Goal: Information Seeking & Learning: Compare options

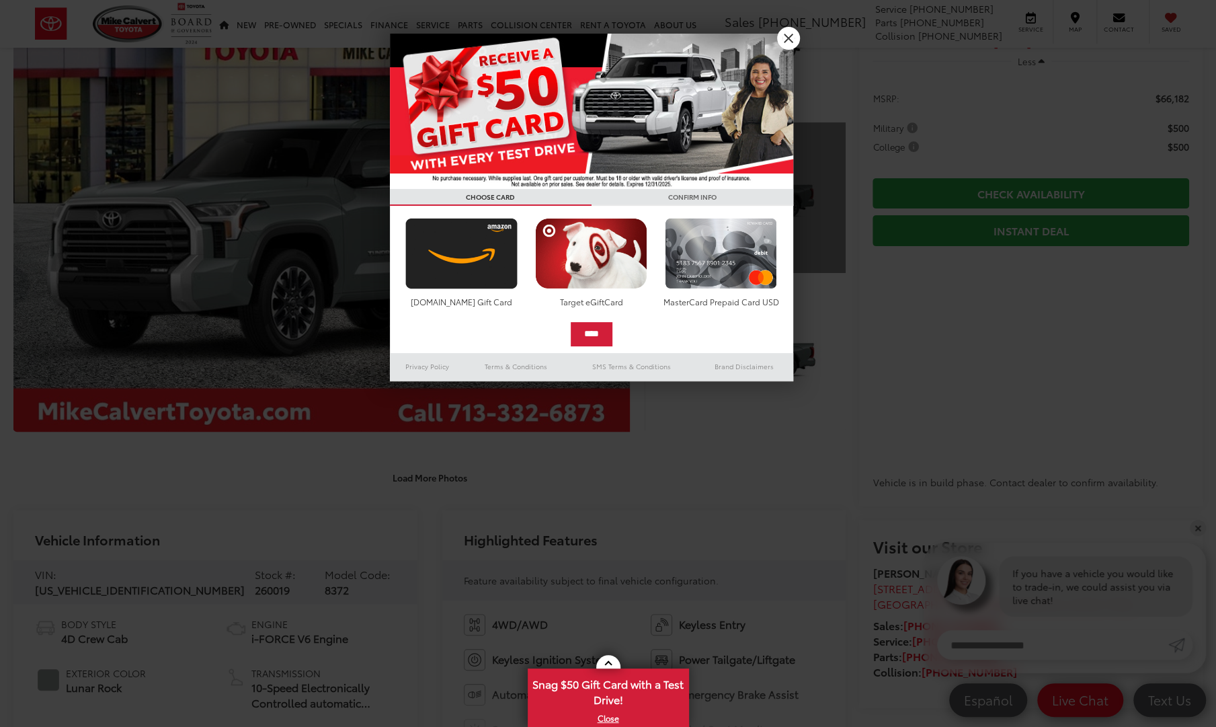
scroll to position [155, 0]
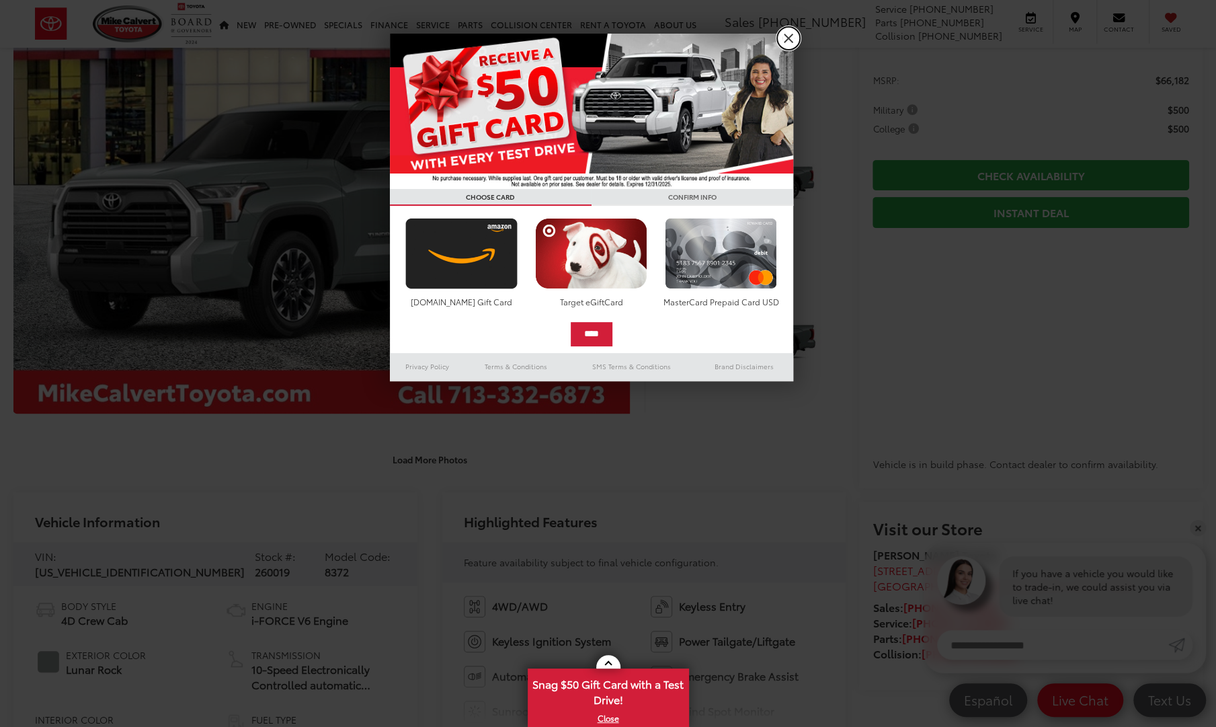
click at [782, 34] on link "X" at bounding box center [788, 38] width 23 height 23
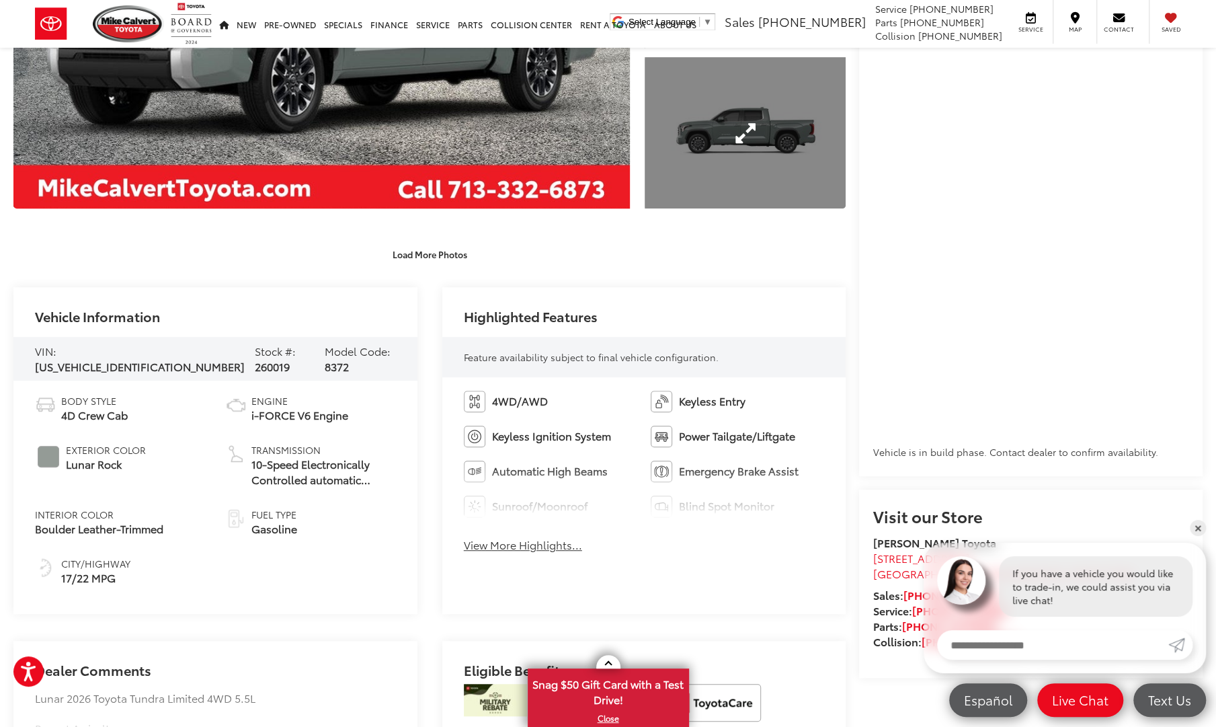
scroll to position [376, 0]
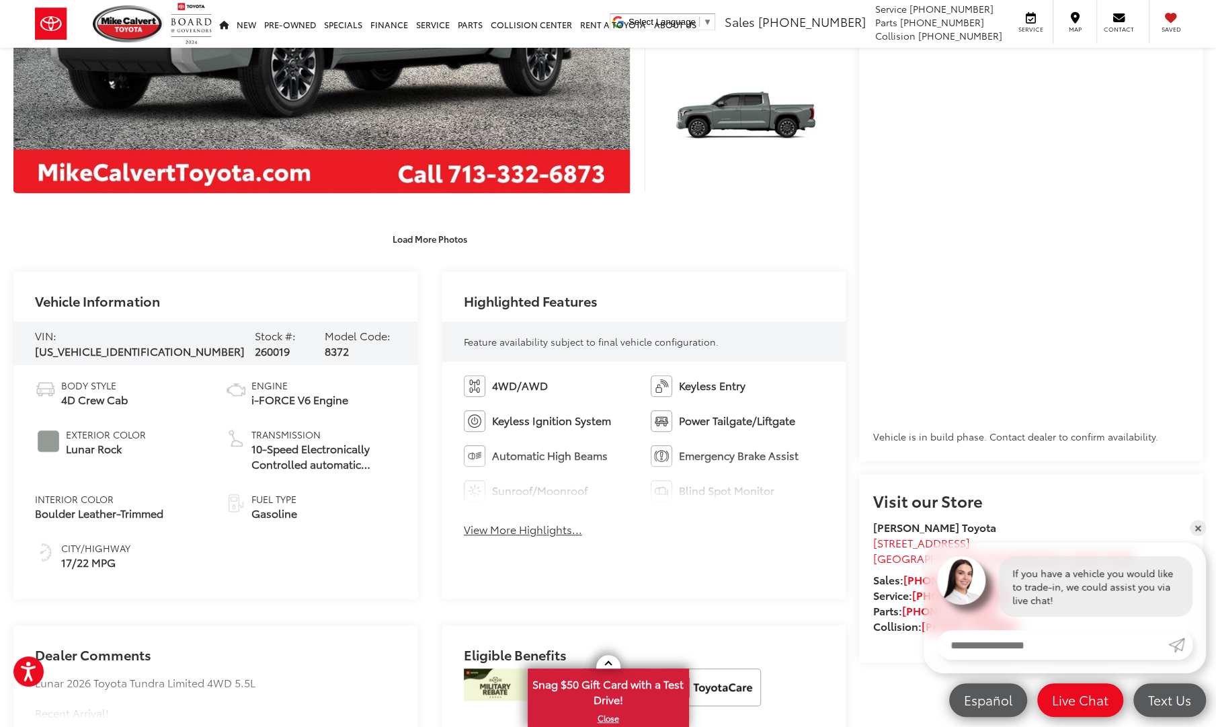
click at [538, 528] on button "View More Highlights..." at bounding box center [523, 529] width 118 height 15
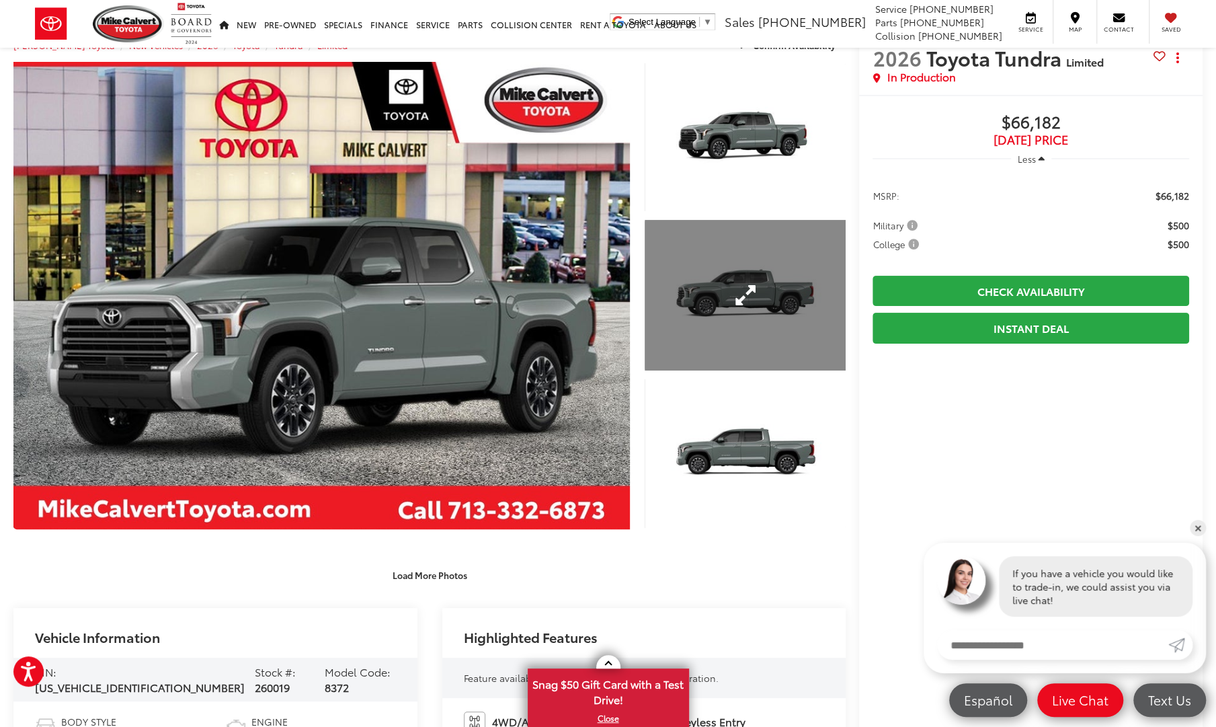
scroll to position [40, 0]
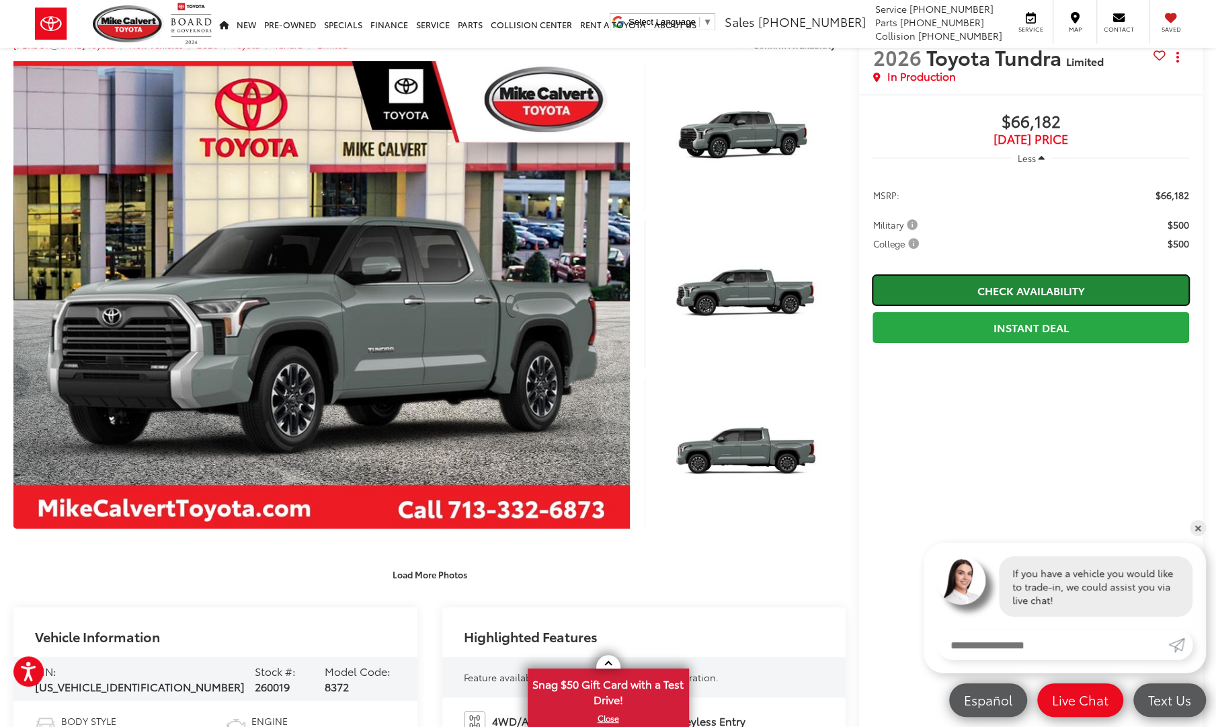
click at [973, 285] on link "Check Availability" at bounding box center [1030, 290] width 317 height 30
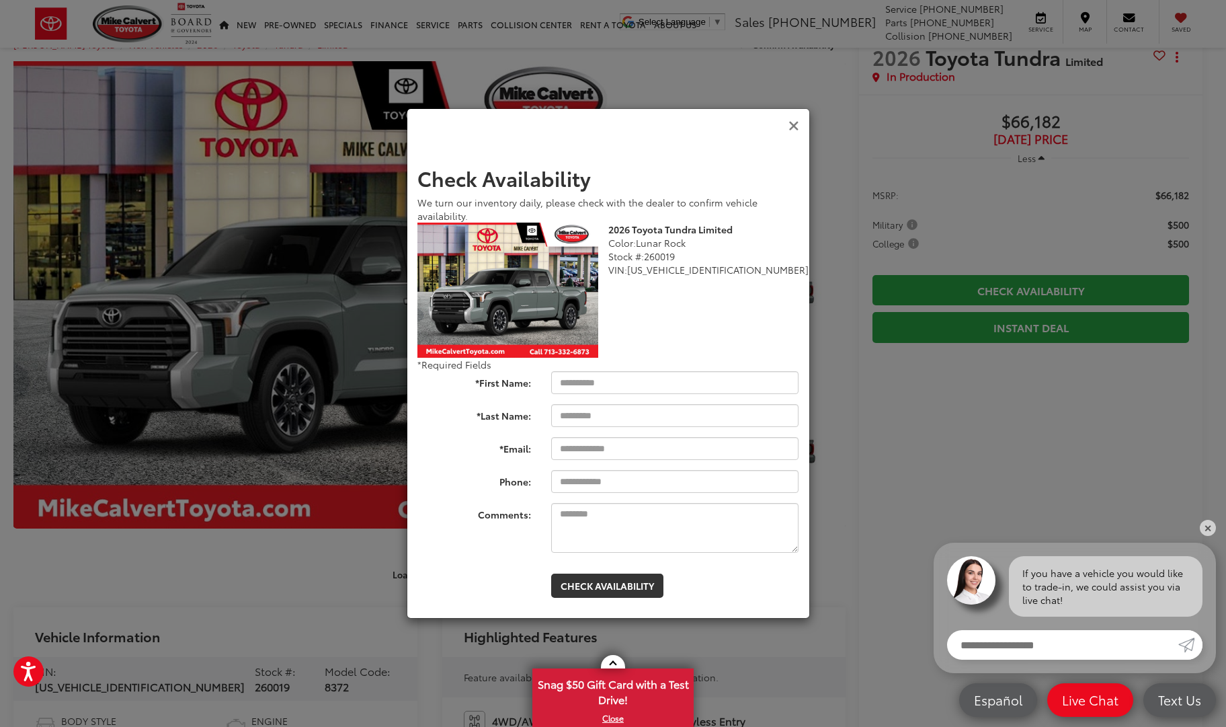
click at [793, 128] on icon "Close" at bounding box center [793, 126] width 11 height 14
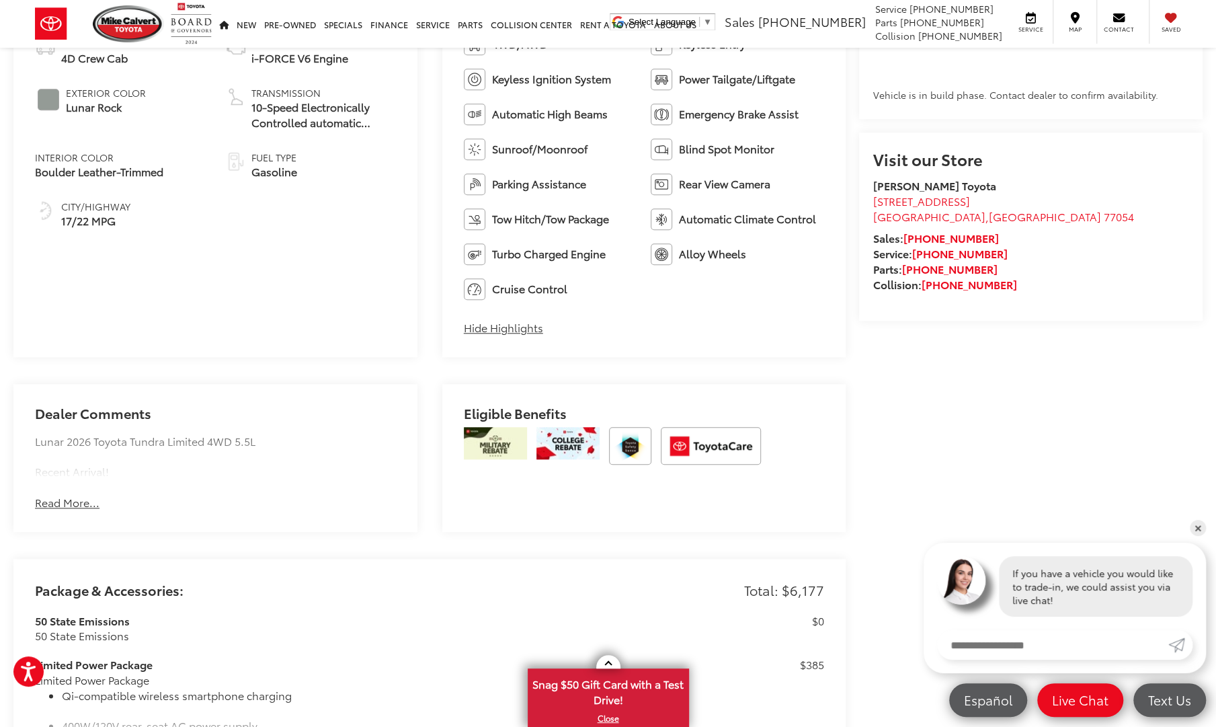
scroll to position [719, 0]
click at [71, 500] on button "Read More..." at bounding box center [67, 500] width 65 height 15
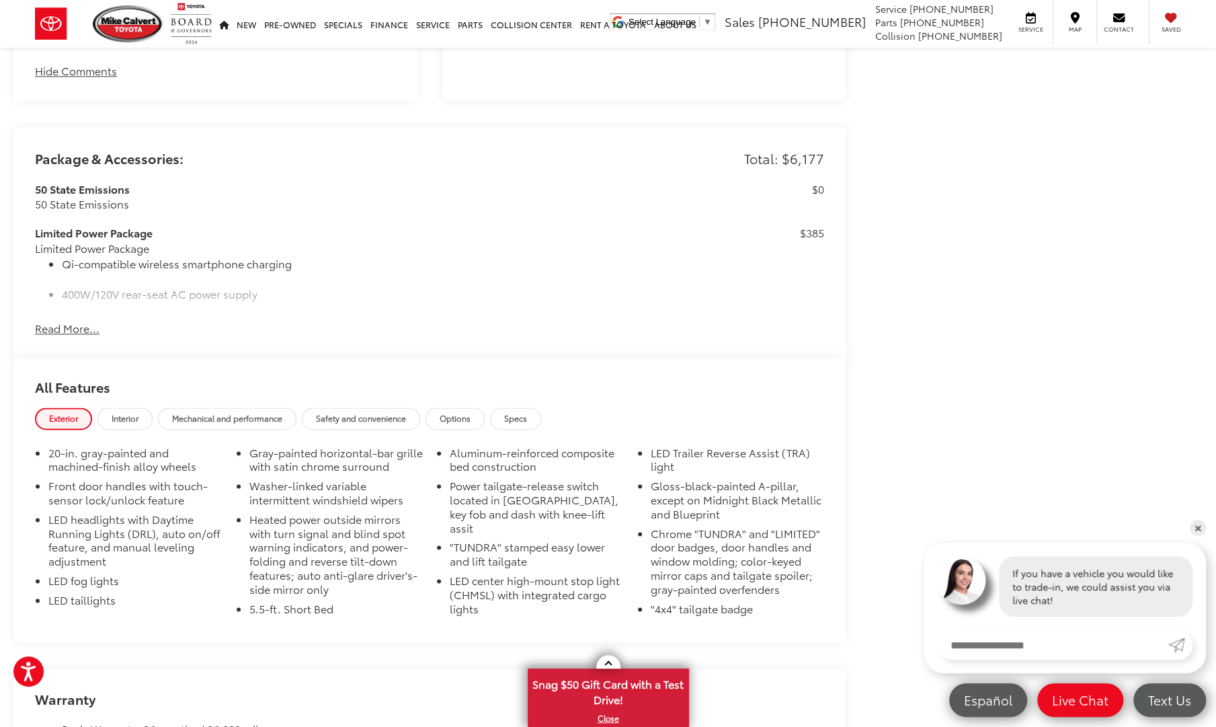
scroll to position [1155, 0]
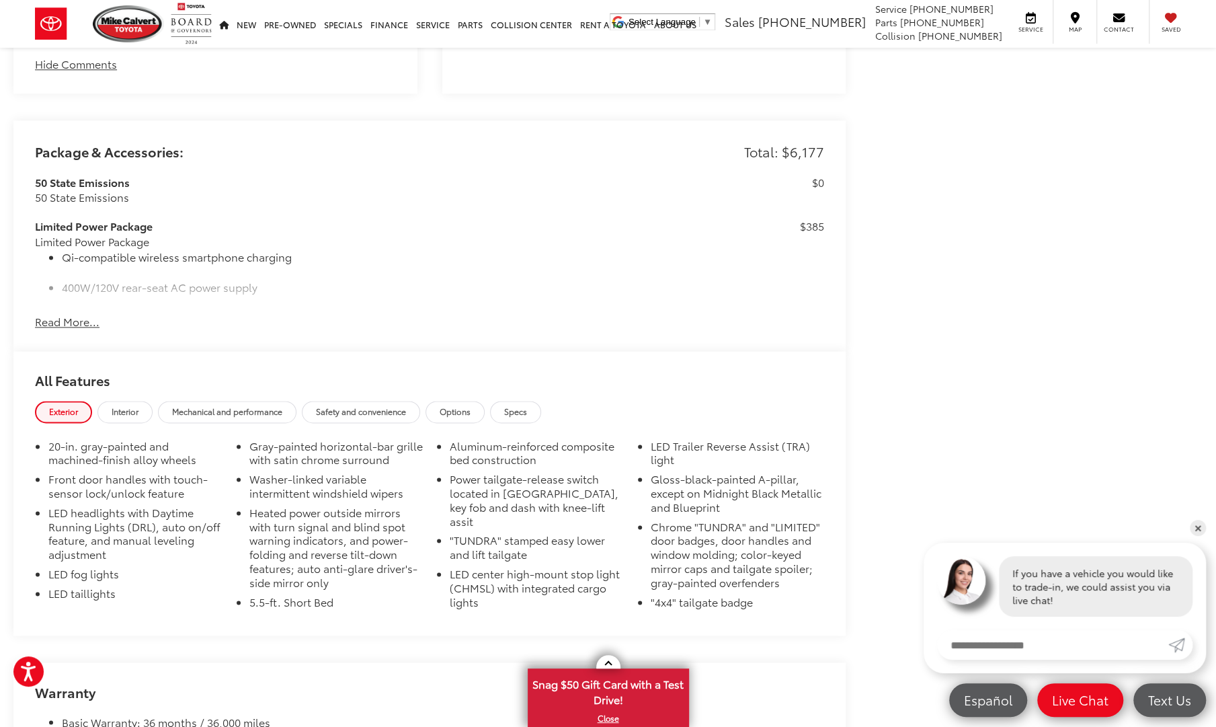
click at [80, 325] on button "Read More..." at bounding box center [67, 321] width 65 height 15
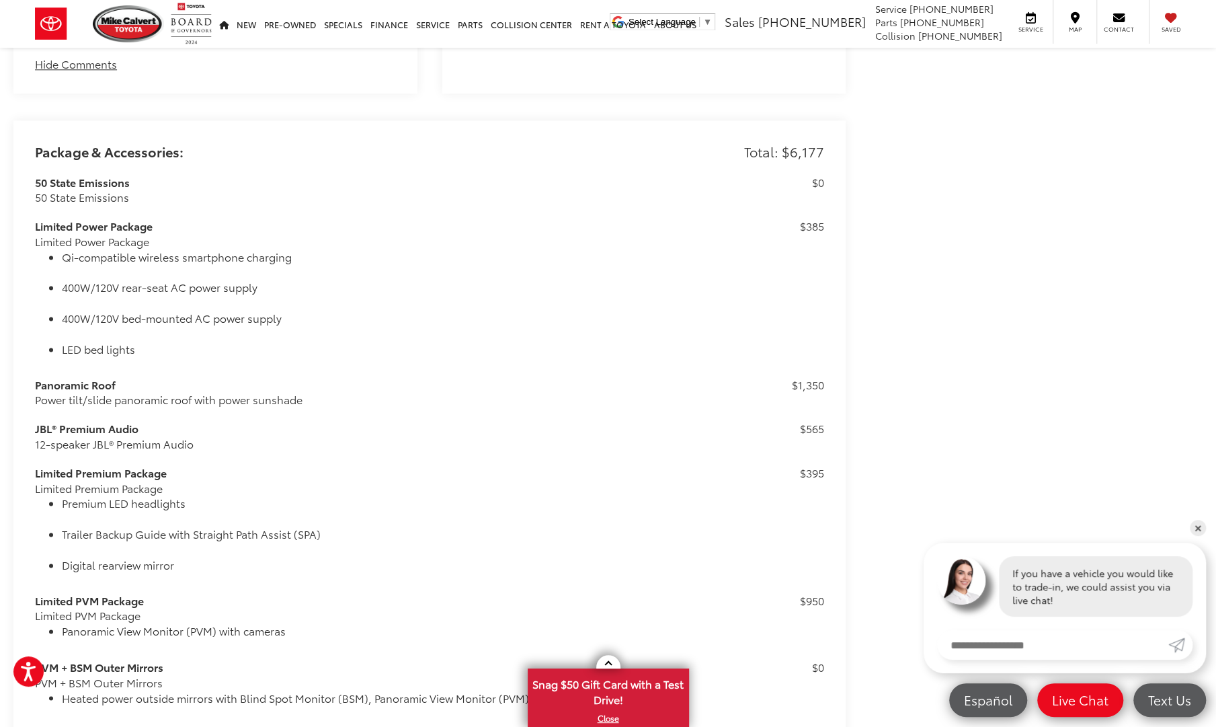
scroll to position [1329, 0]
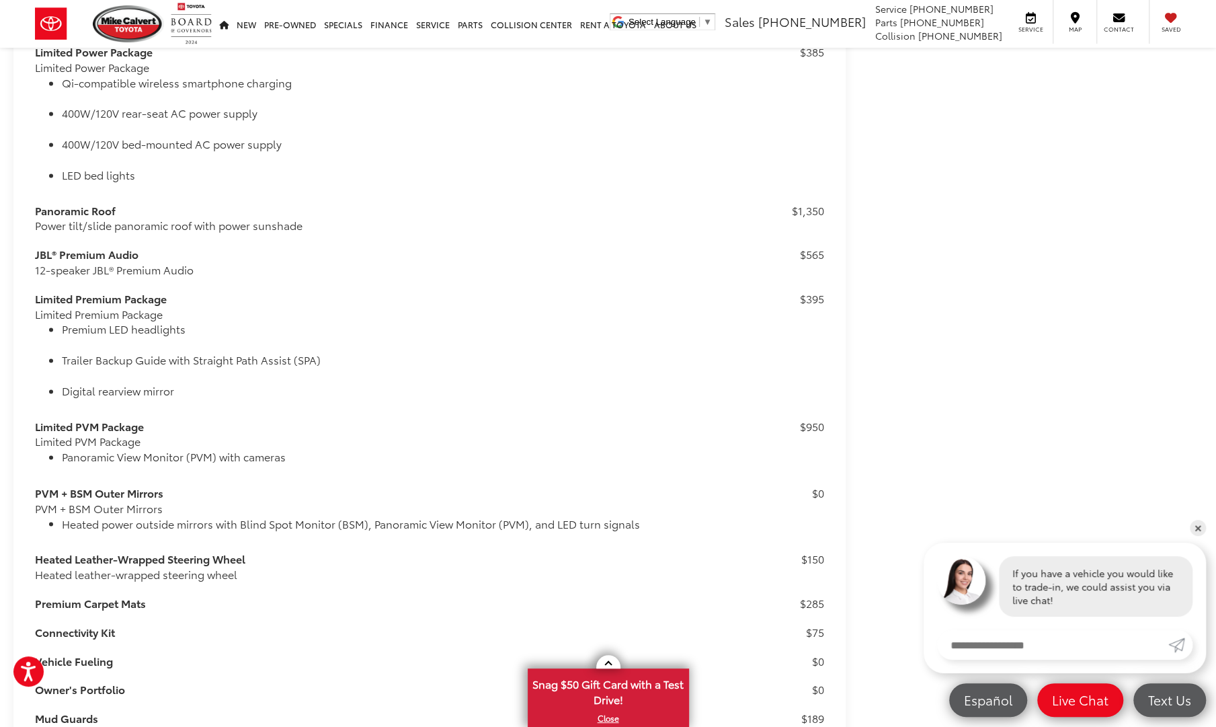
click at [442, 333] on li "Premium LED headlights" at bounding box center [409, 328] width 695 height 15
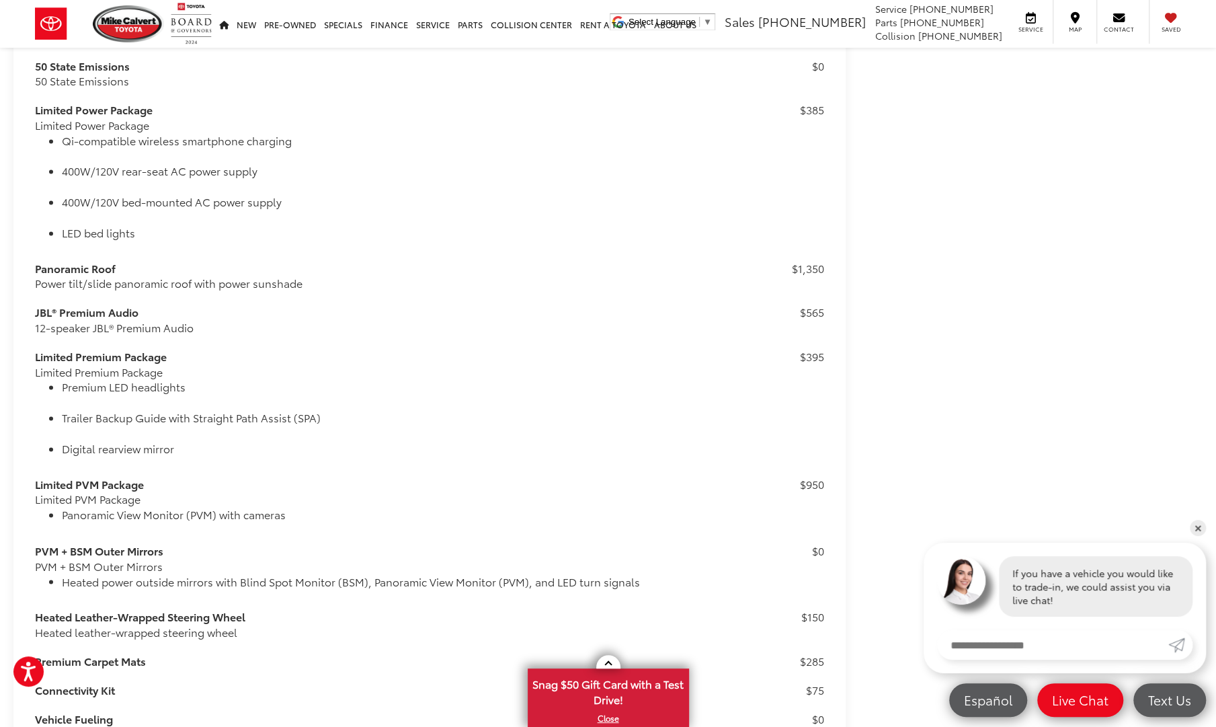
scroll to position [1260, 0]
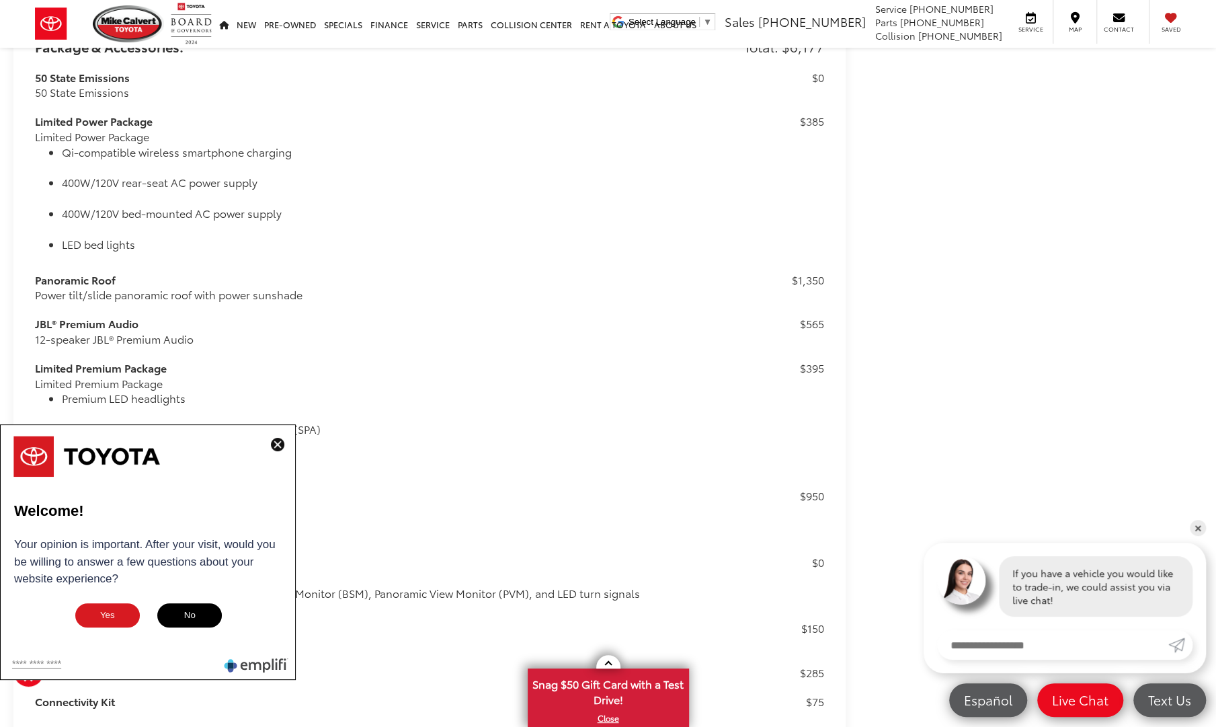
click at [277, 444] on img at bounding box center [277, 444] width 13 height 13
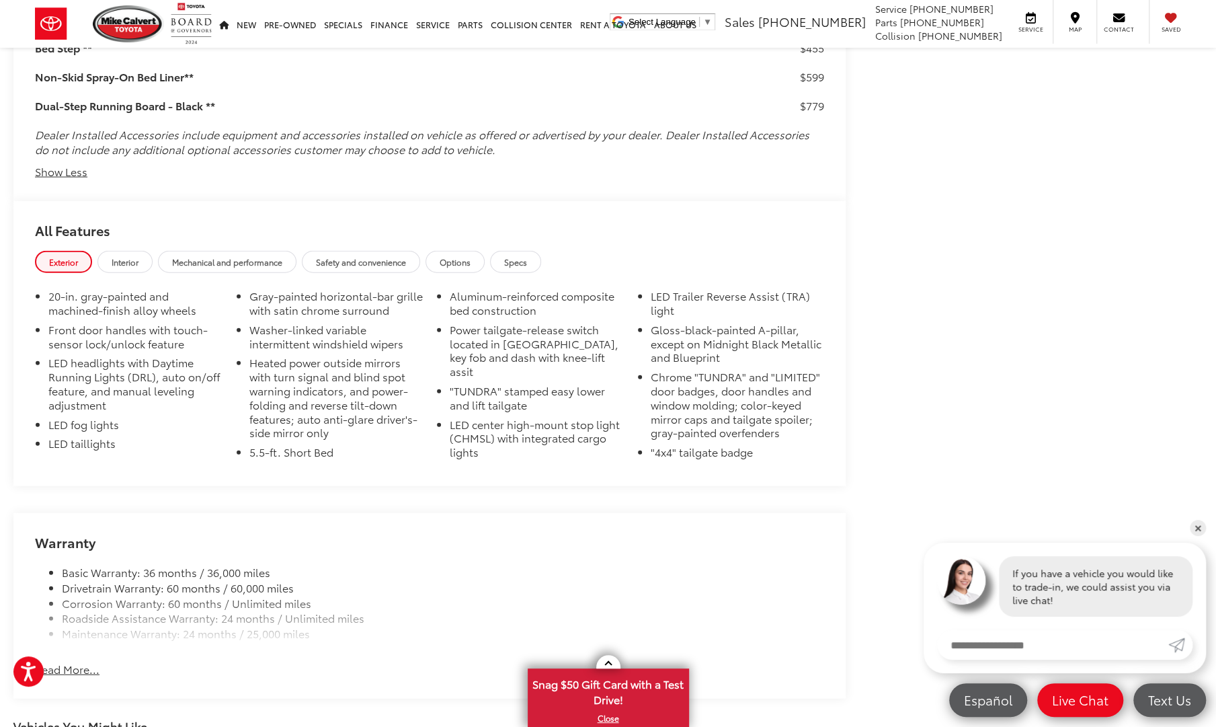
scroll to position [2057, 0]
click at [132, 264] on span "Interior" at bounding box center [125, 260] width 27 height 11
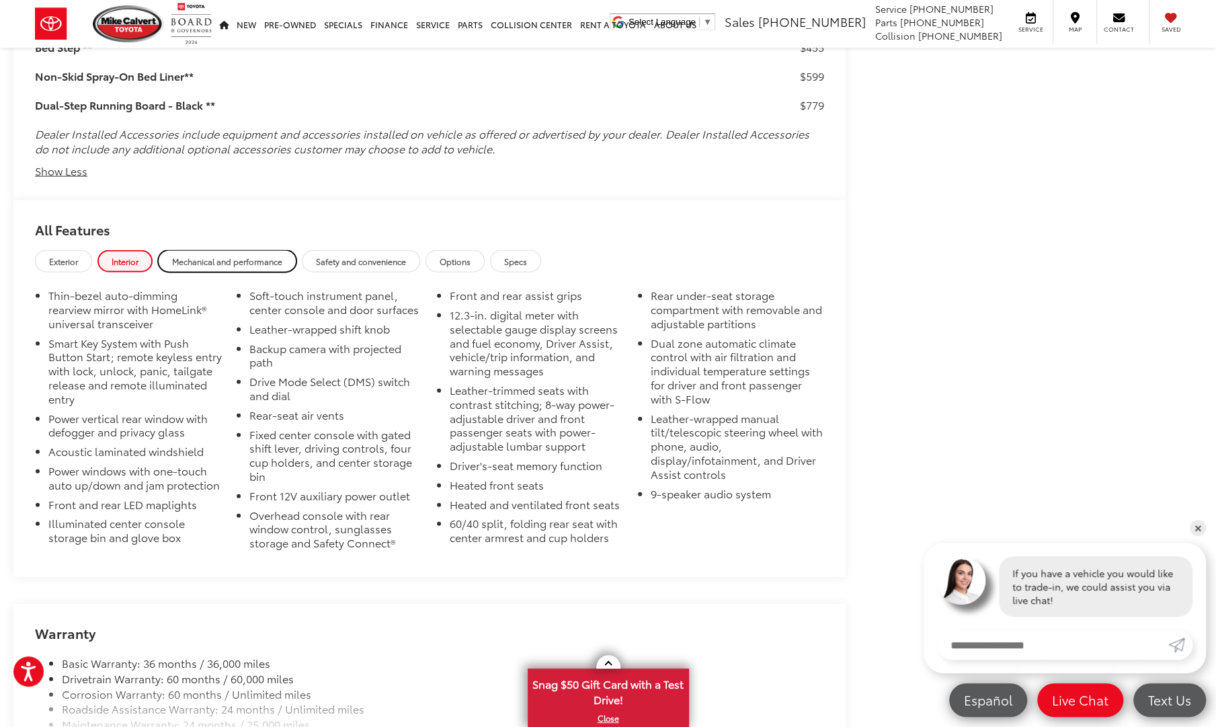
click at [250, 260] on span "Mechanical and performance" at bounding box center [227, 260] width 110 height 11
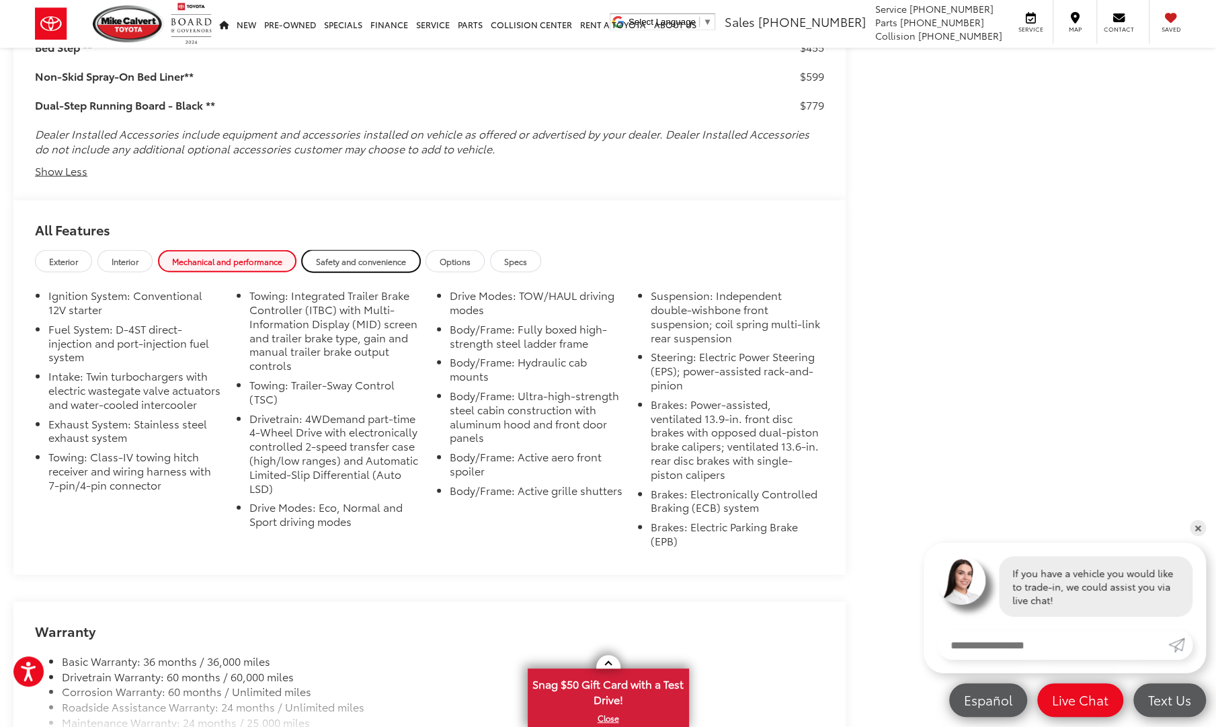
click at [372, 261] on span "Safety and convenience" at bounding box center [361, 260] width 90 height 11
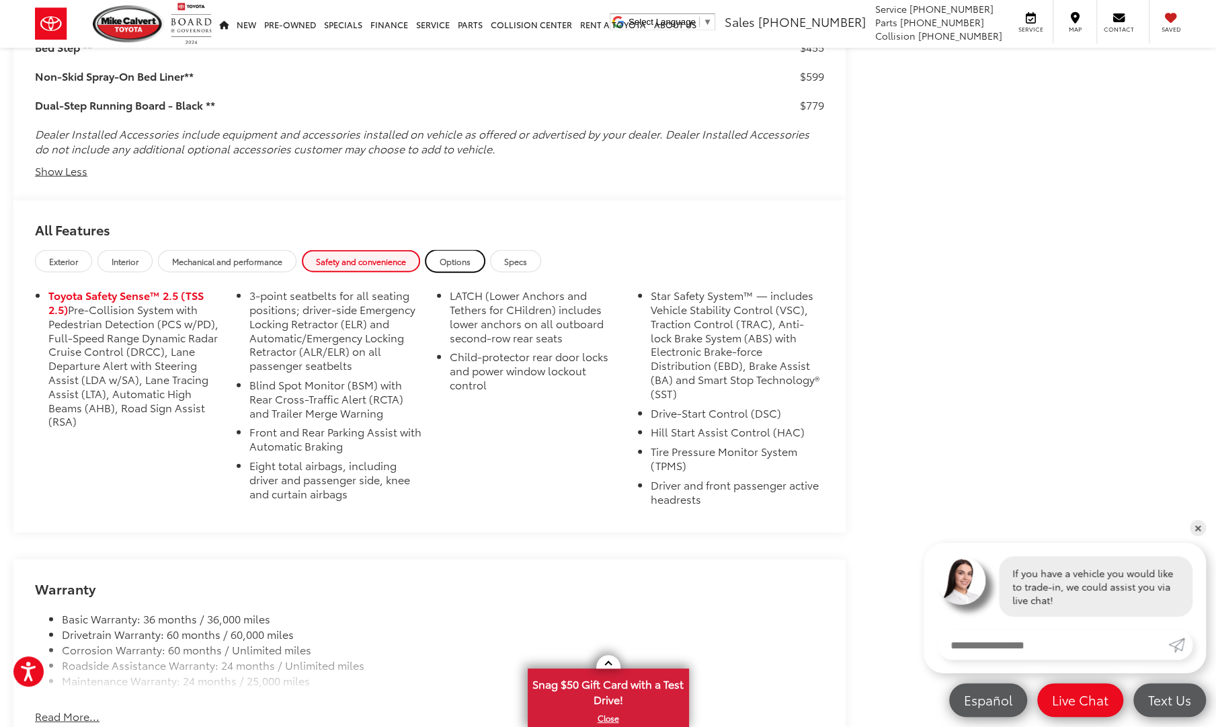
click at [457, 256] on span "Options" at bounding box center [455, 260] width 31 height 11
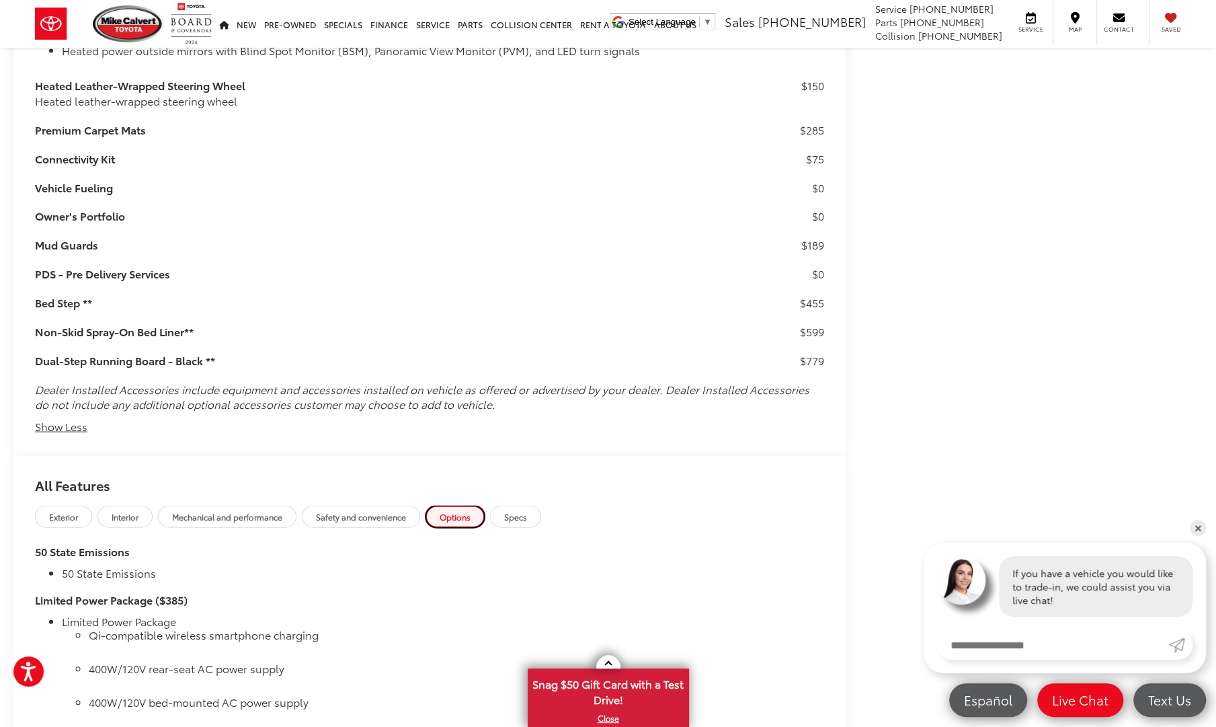
scroll to position [1795, 0]
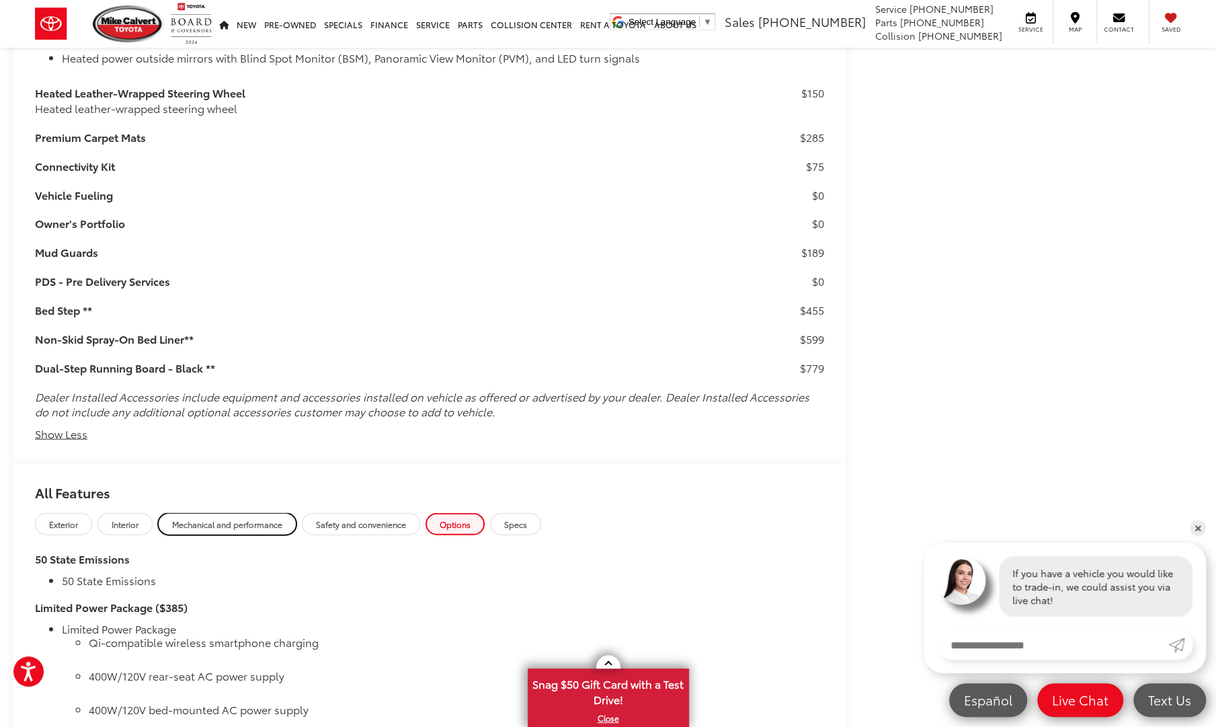
click at [220, 528] on span "Mechanical and performance" at bounding box center [227, 523] width 110 height 11
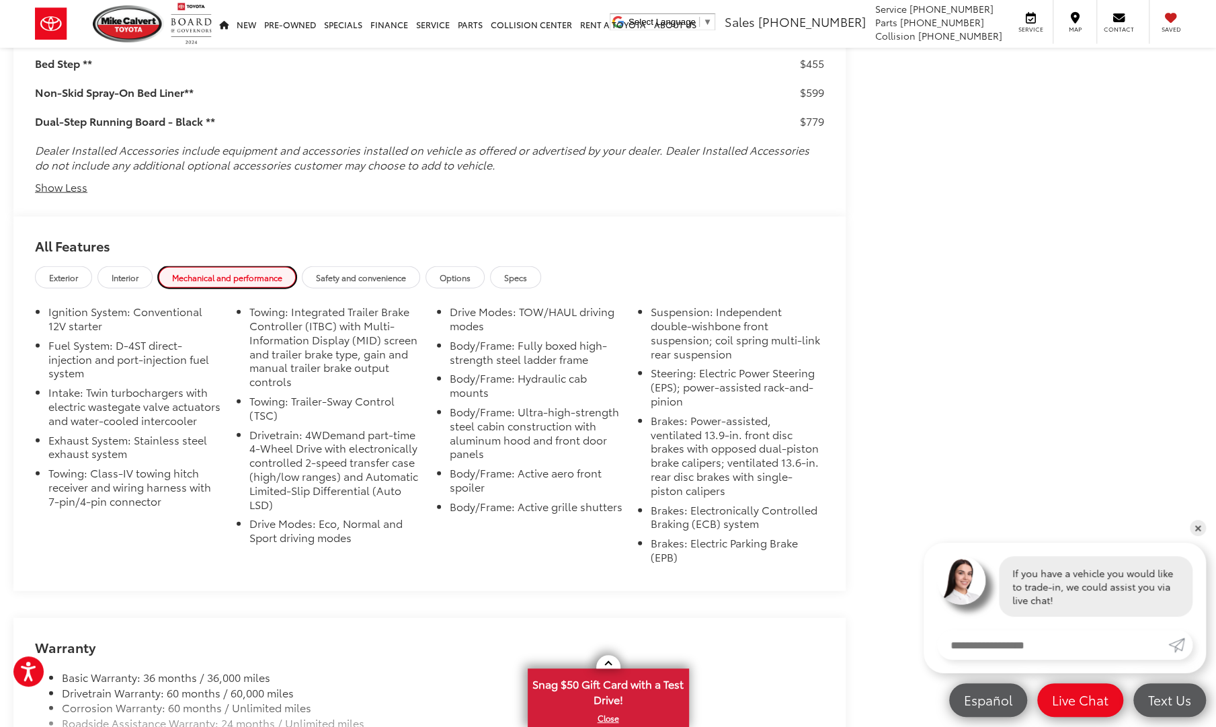
scroll to position [2043, 0]
click at [333, 271] on span "Safety and convenience" at bounding box center [361, 275] width 90 height 11
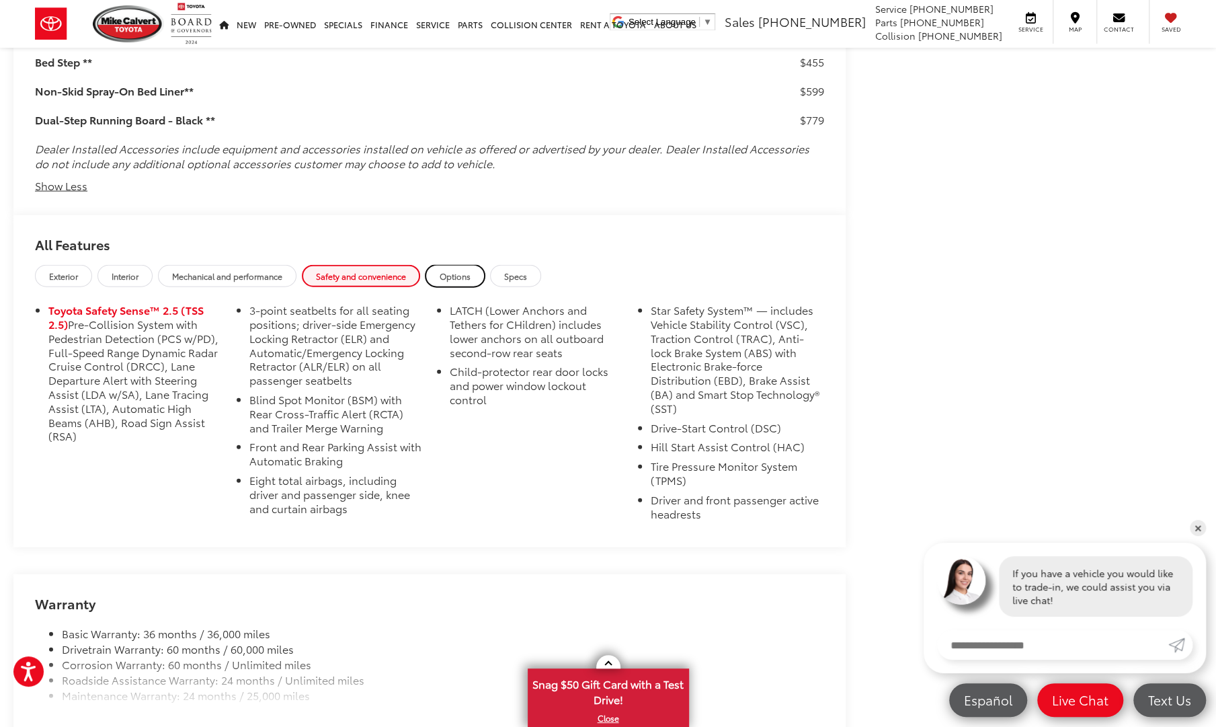
click at [465, 273] on span "Options" at bounding box center [455, 275] width 31 height 11
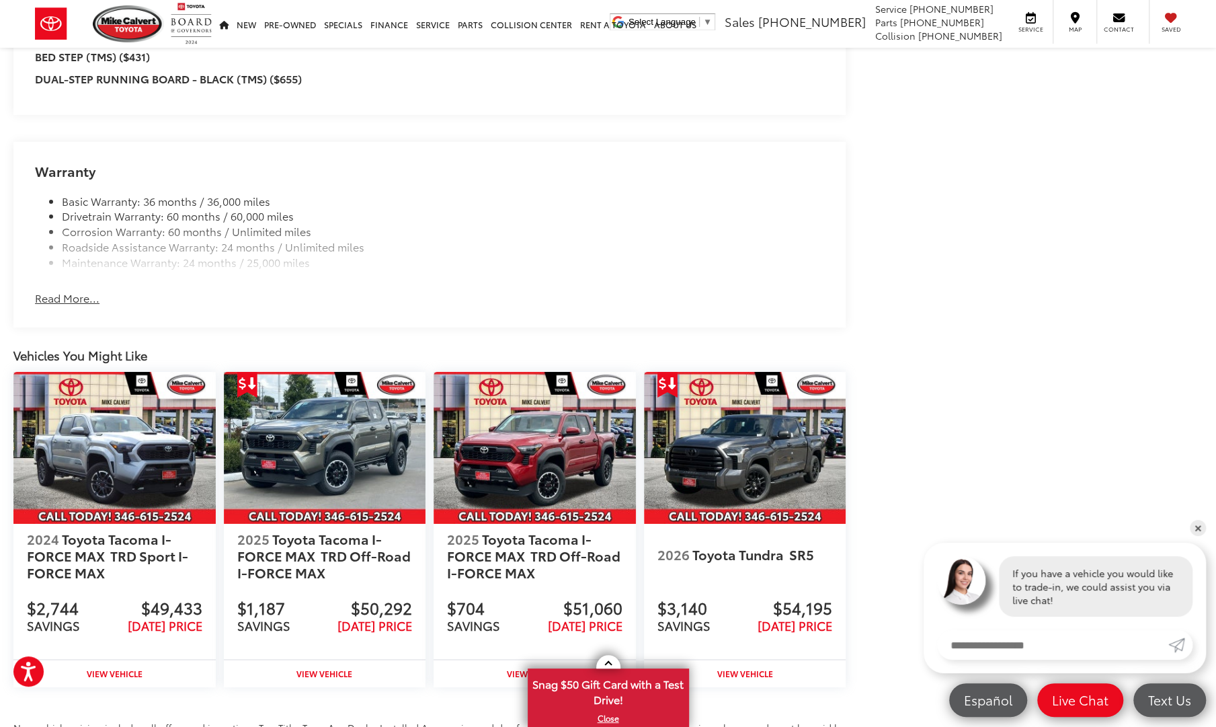
scroll to position [3268, 0]
click at [85, 301] on button "Read More..." at bounding box center [67, 297] width 65 height 15
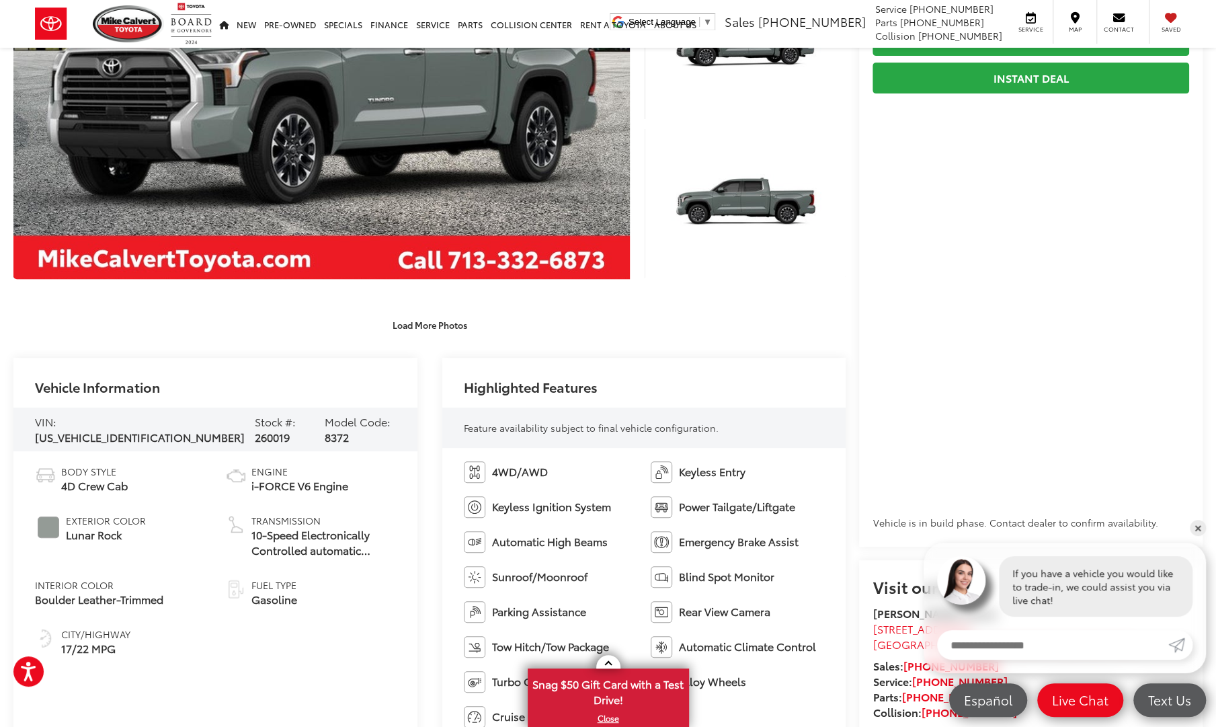
scroll to position [0, 0]
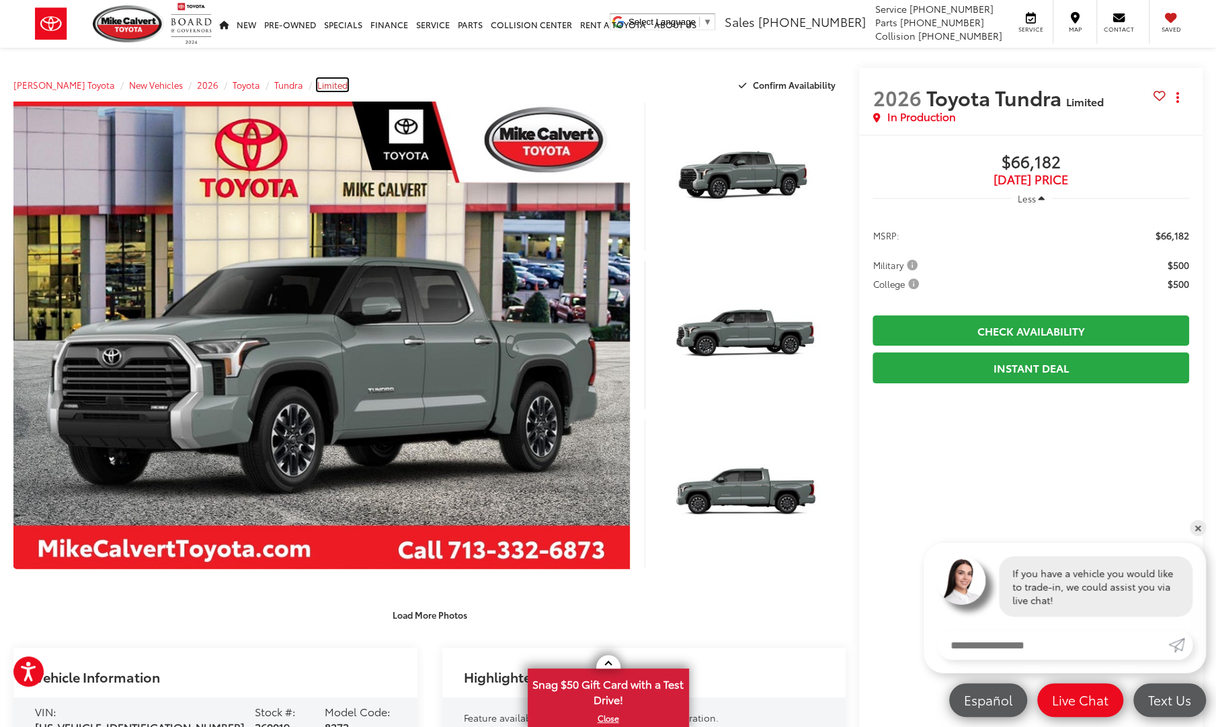
click at [317, 84] on span "Limited" at bounding box center [332, 85] width 30 height 12
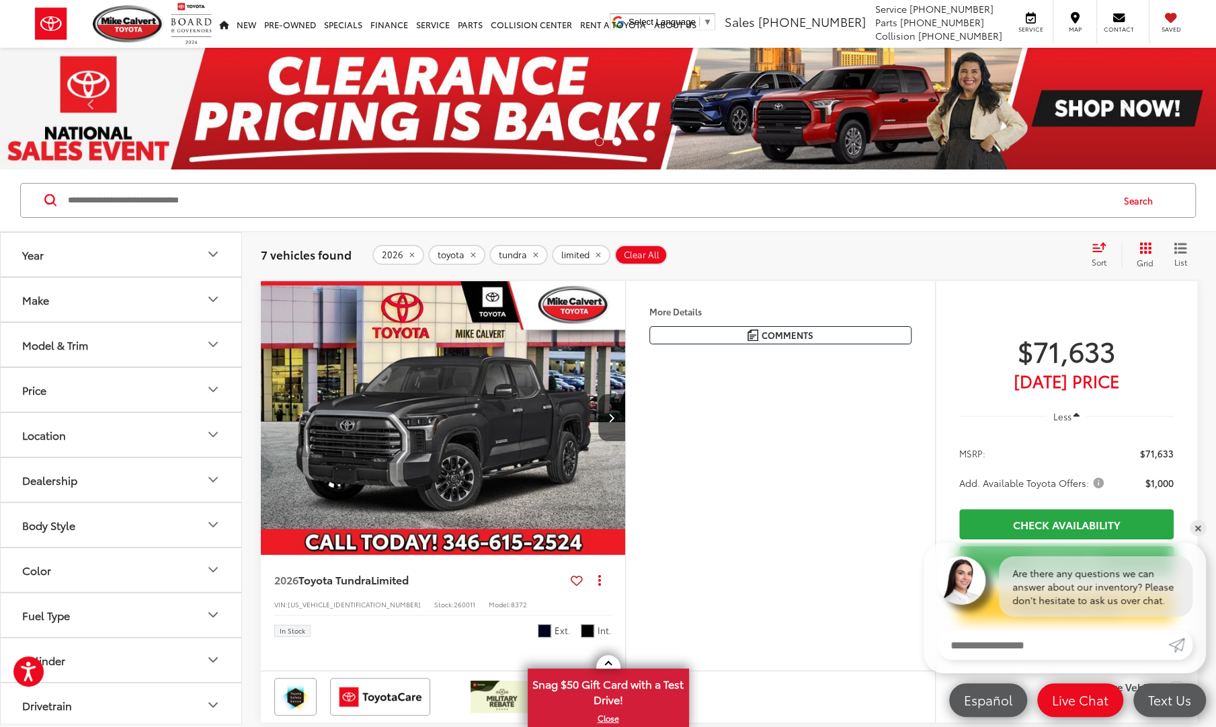
click at [505, 489] on img "2026 Toyota Tundra Limited 0" at bounding box center [443, 418] width 366 height 274
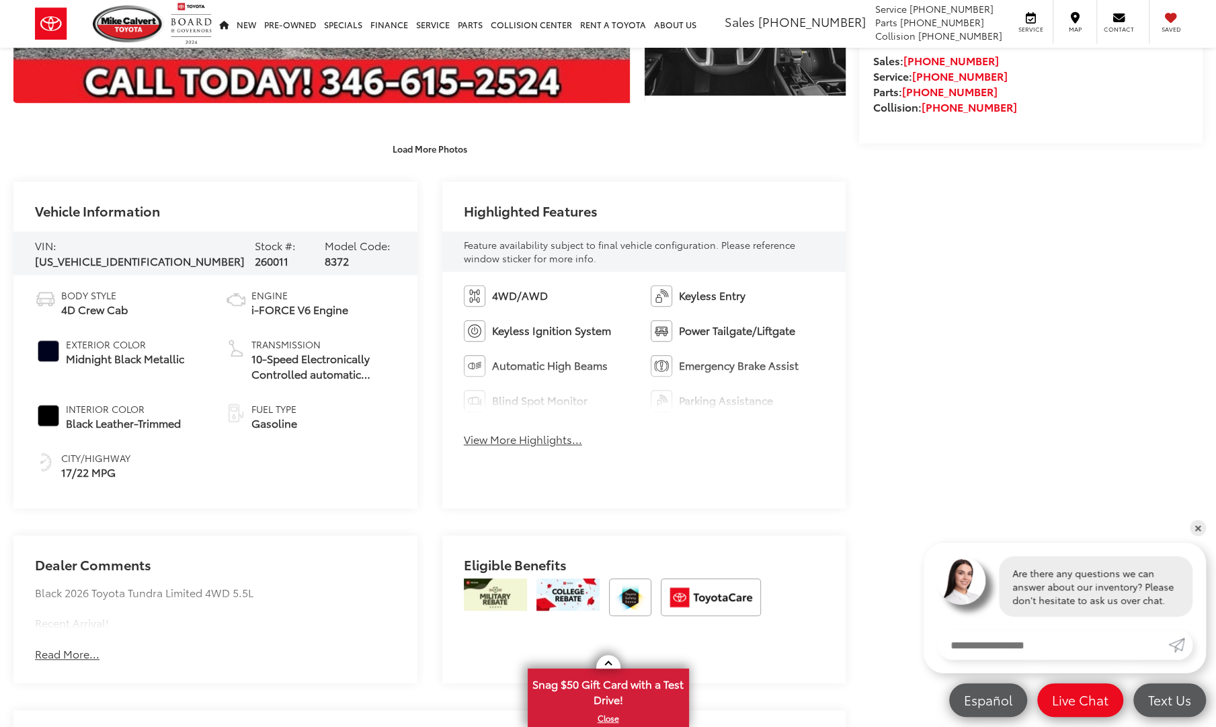
scroll to position [466, 0]
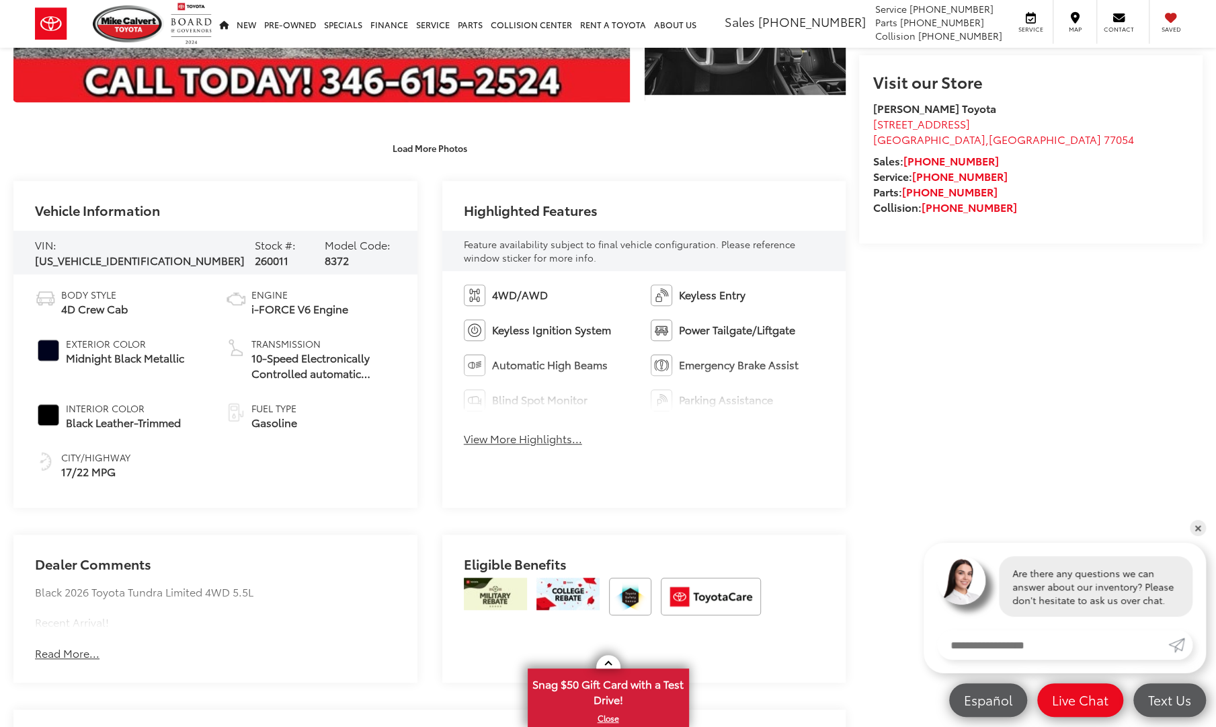
click at [527, 435] on button "View More Highlights..." at bounding box center [523, 438] width 118 height 15
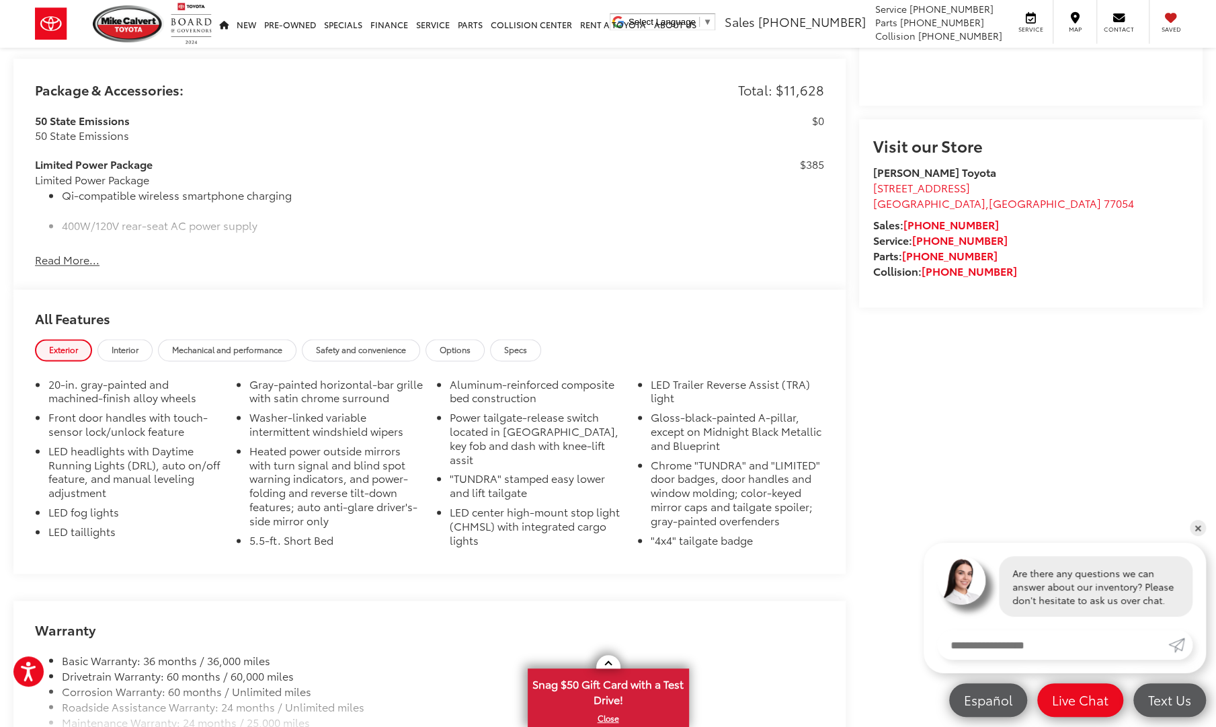
scroll to position [1184, 0]
click at [457, 342] on span "Options" at bounding box center [455, 347] width 31 height 11
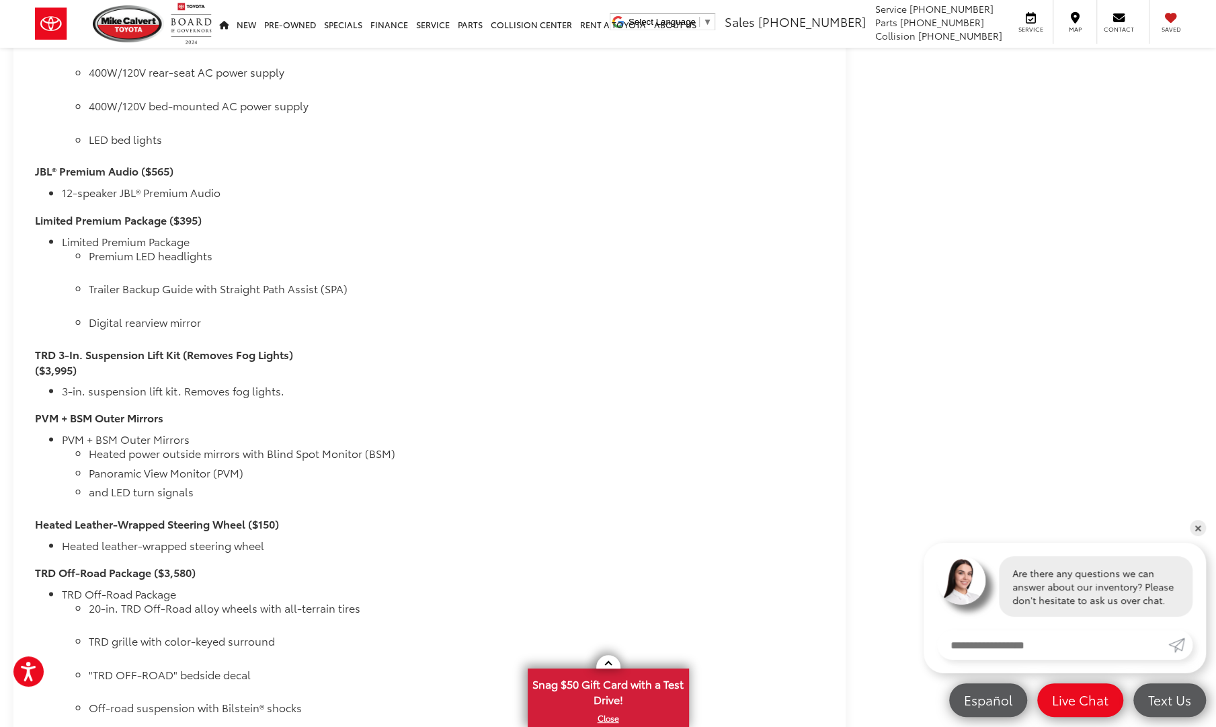
scroll to position [1612, 0]
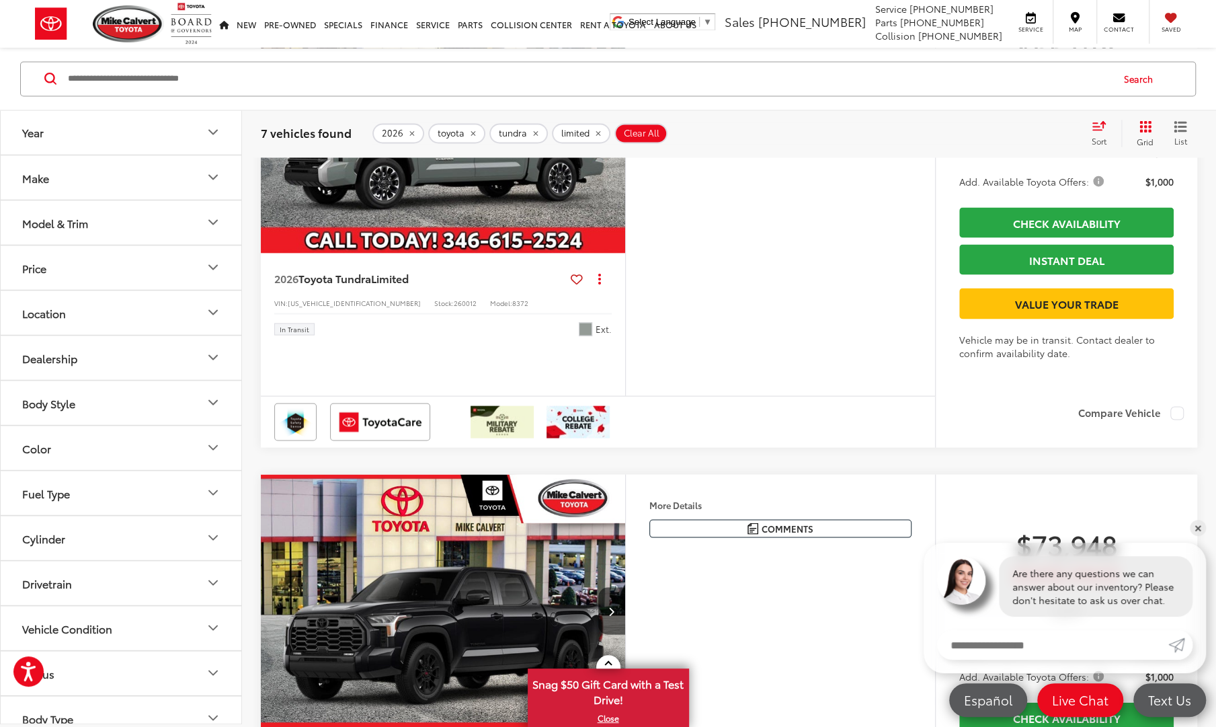
scroll to position [1682, 0]
click at [493, 253] on img "2026 Toyota Tundra Limited 0" at bounding box center [443, 115] width 366 height 274
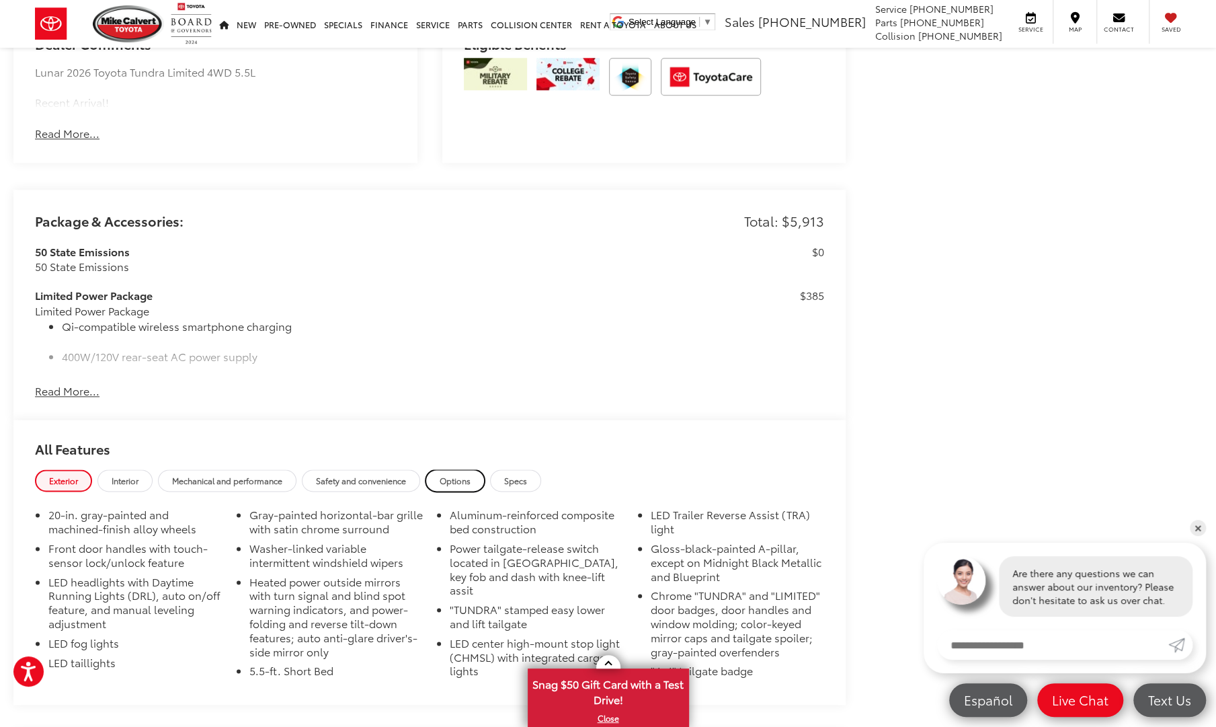
click at [468, 477] on span "Options" at bounding box center [455, 480] width 31 height 11
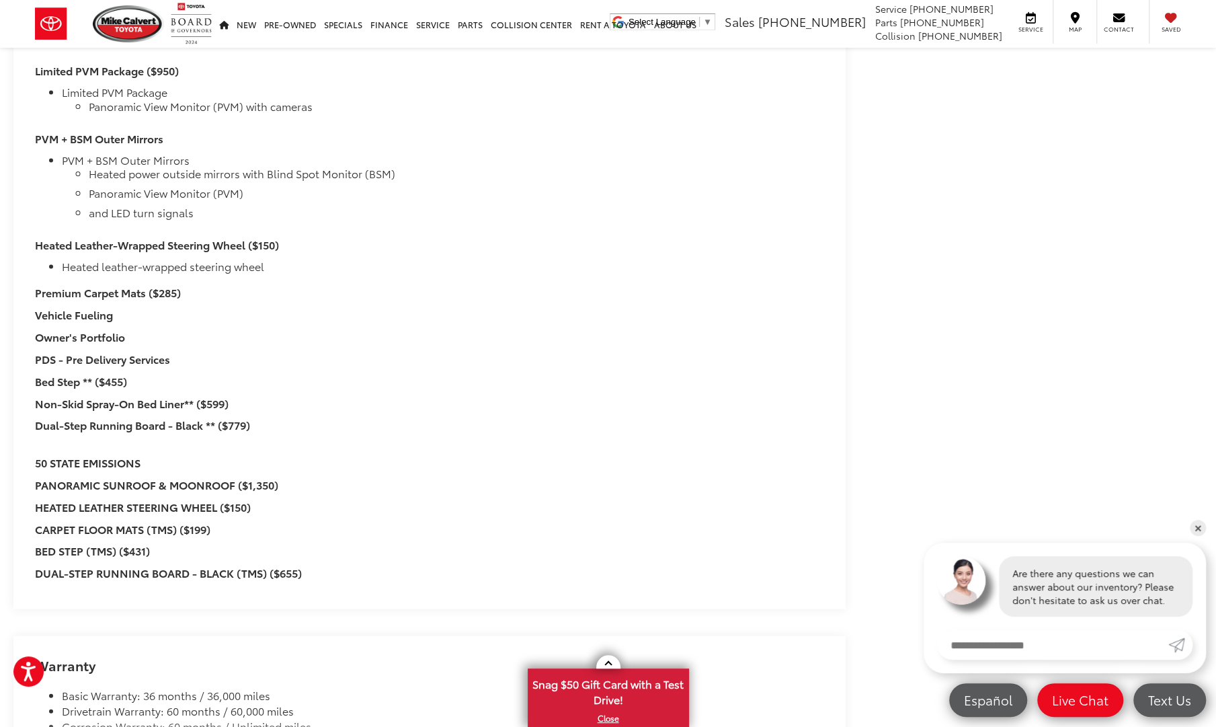
scroll to position [1881, 0]
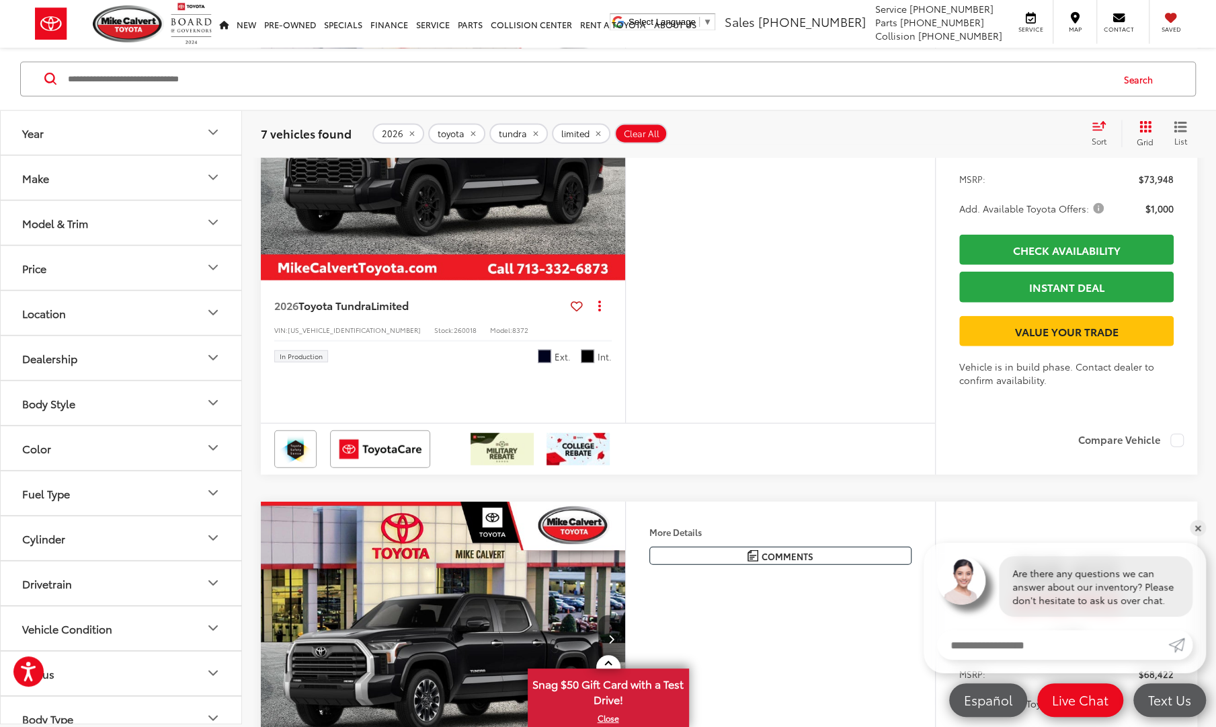
scroll to position [2144, 0]
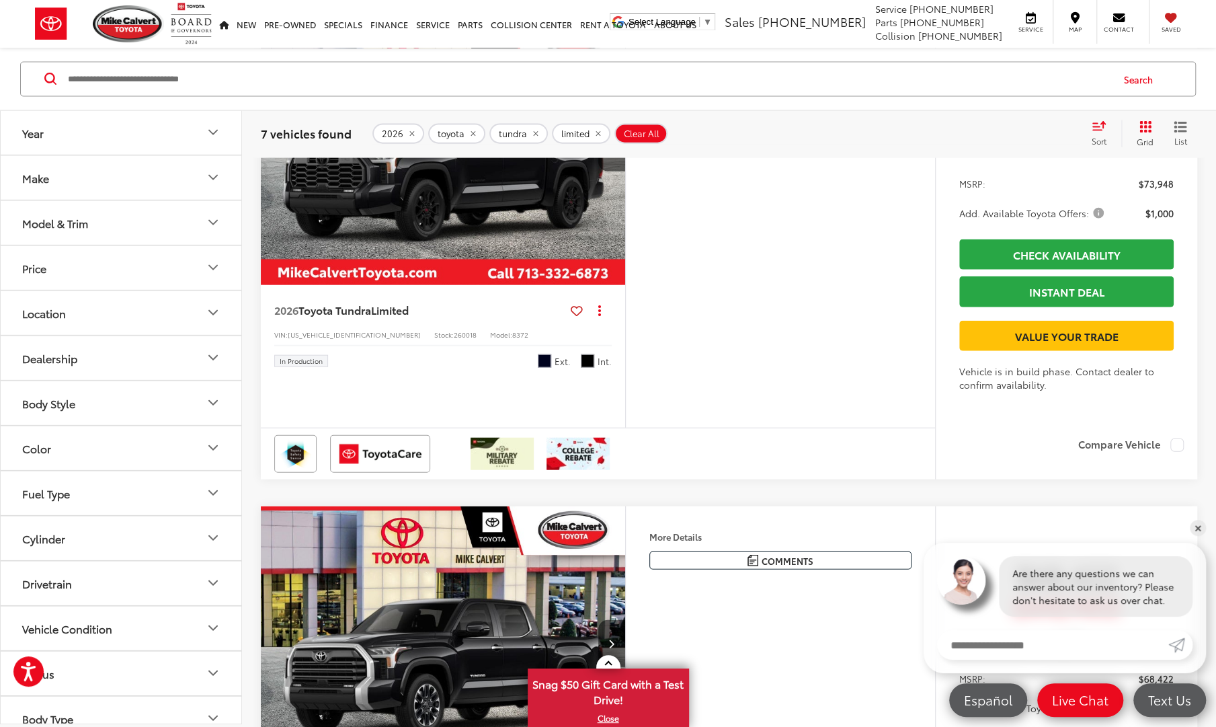
click at [504, 286] on img "2026 Toyota Tundra Limited 0" at bounding box center [443, 148] width 366 height 274
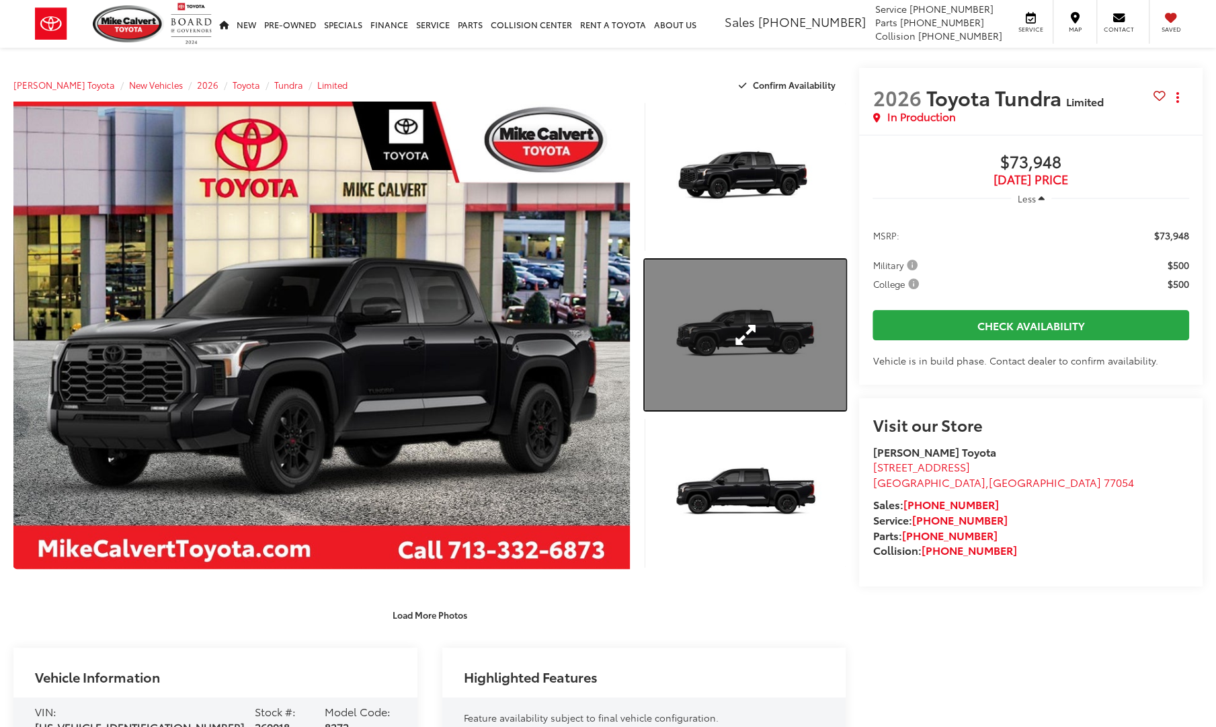
click at [700, 288] on link "Expand Photo 2" at bounding box center [745, 334] width 201 height 151
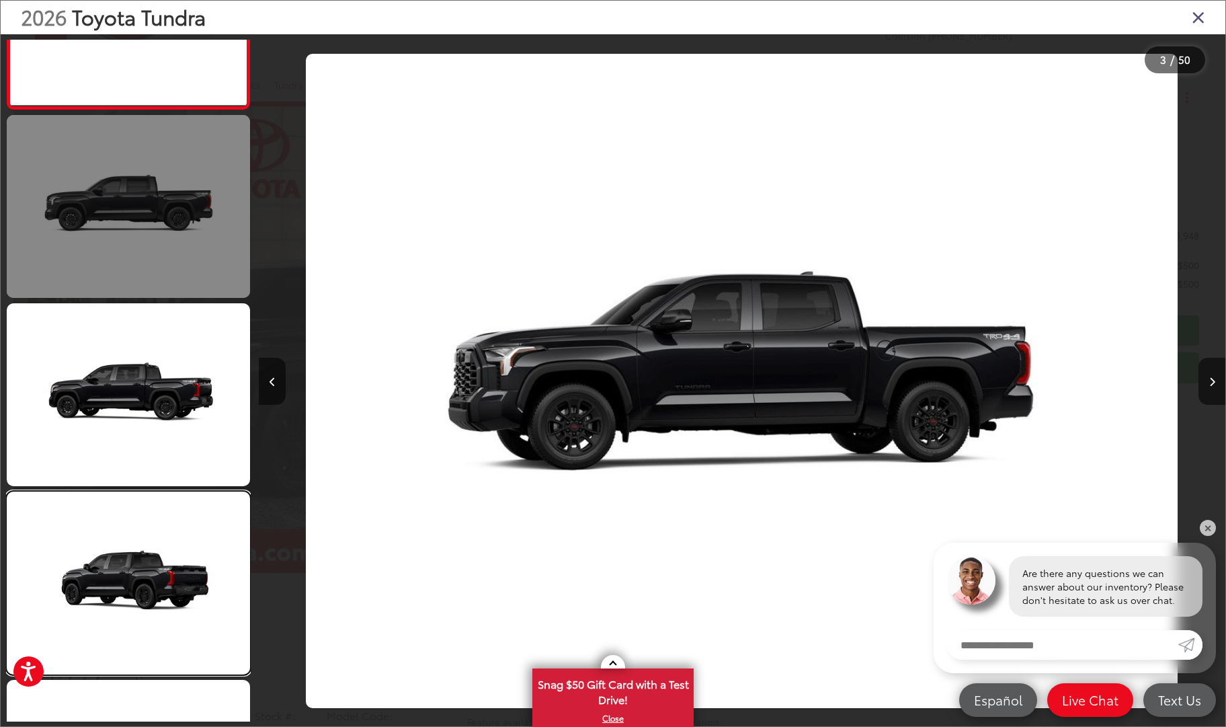
click at [159, 510] on link at bounding box center [128, 582] width 243 height 183
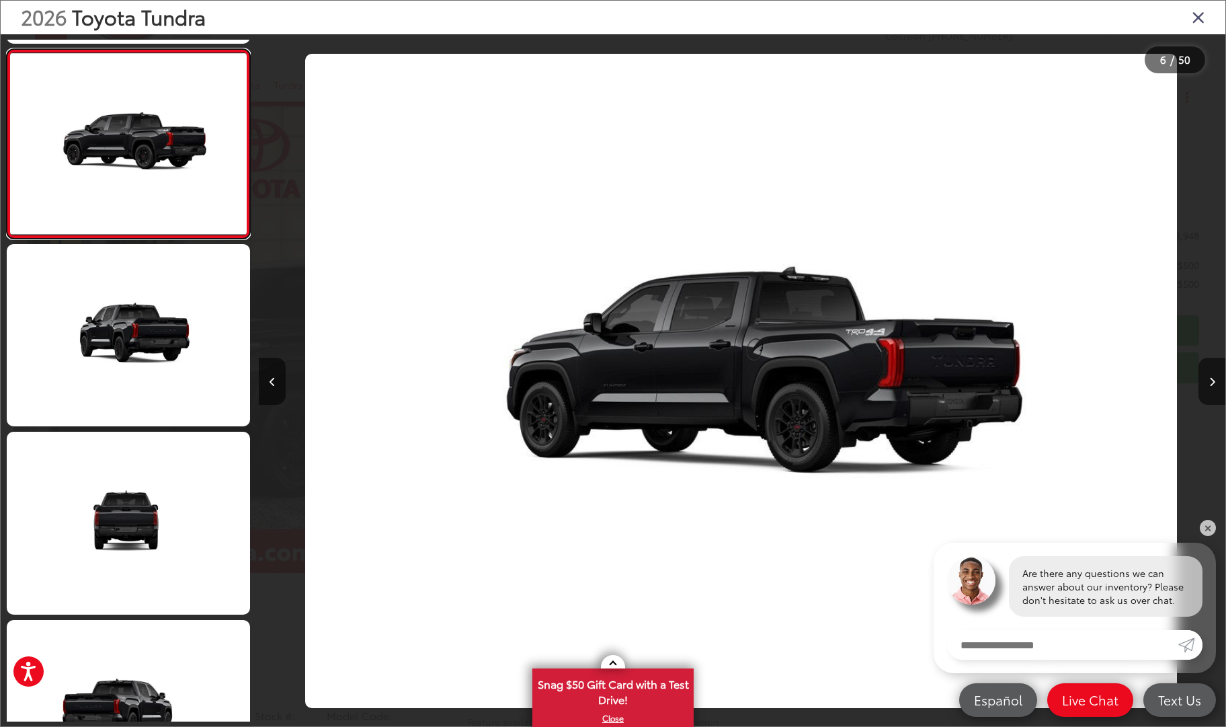
scroll to position [932, 0]
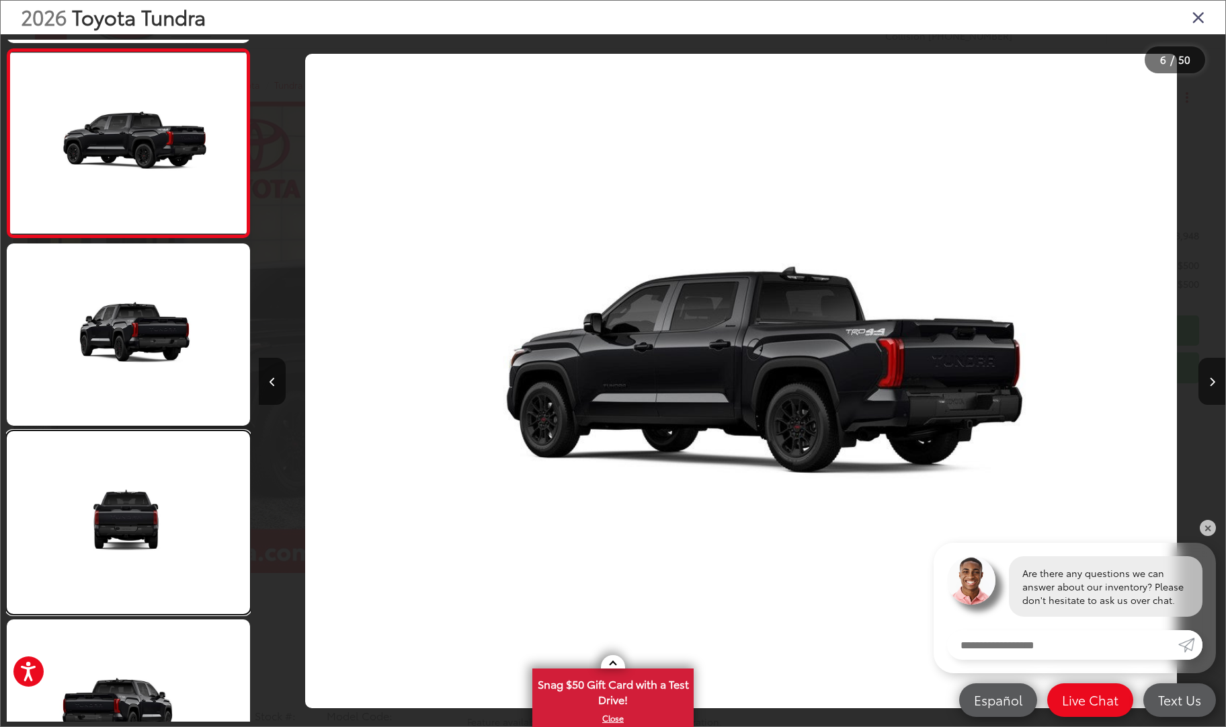
click at [159, 510] on link at bounding box center [128, 522] width 243 height 183
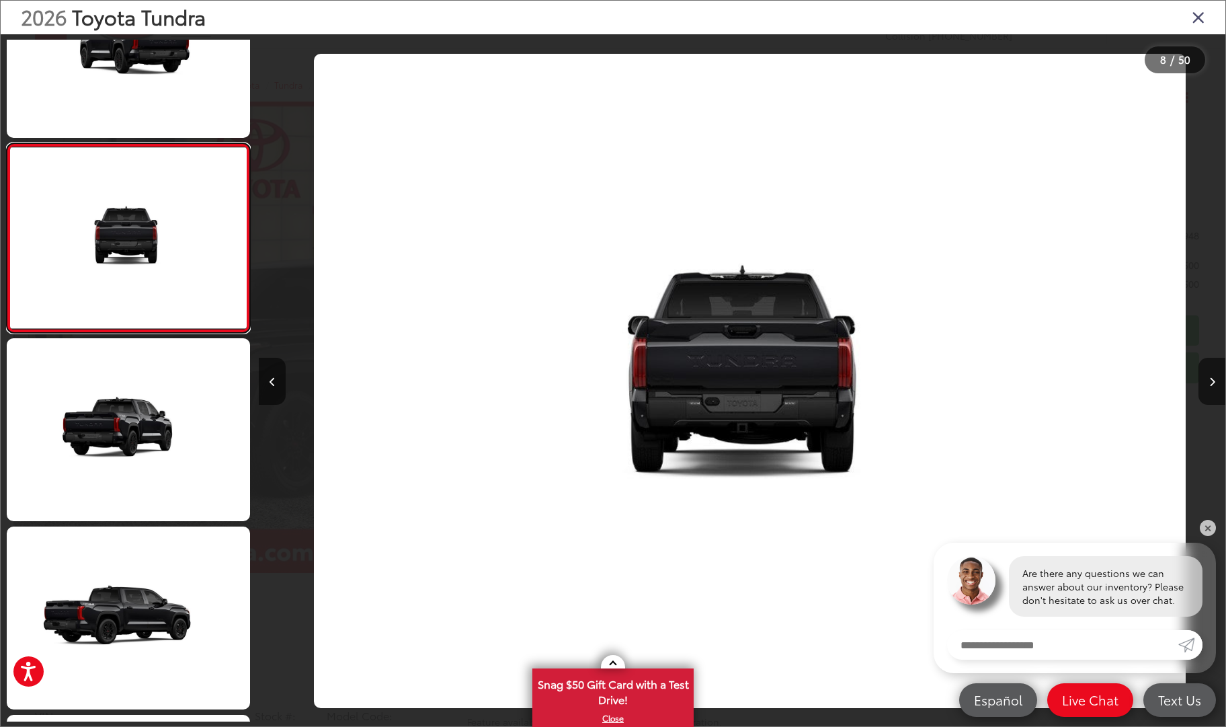
scroll to position [0, 6765]
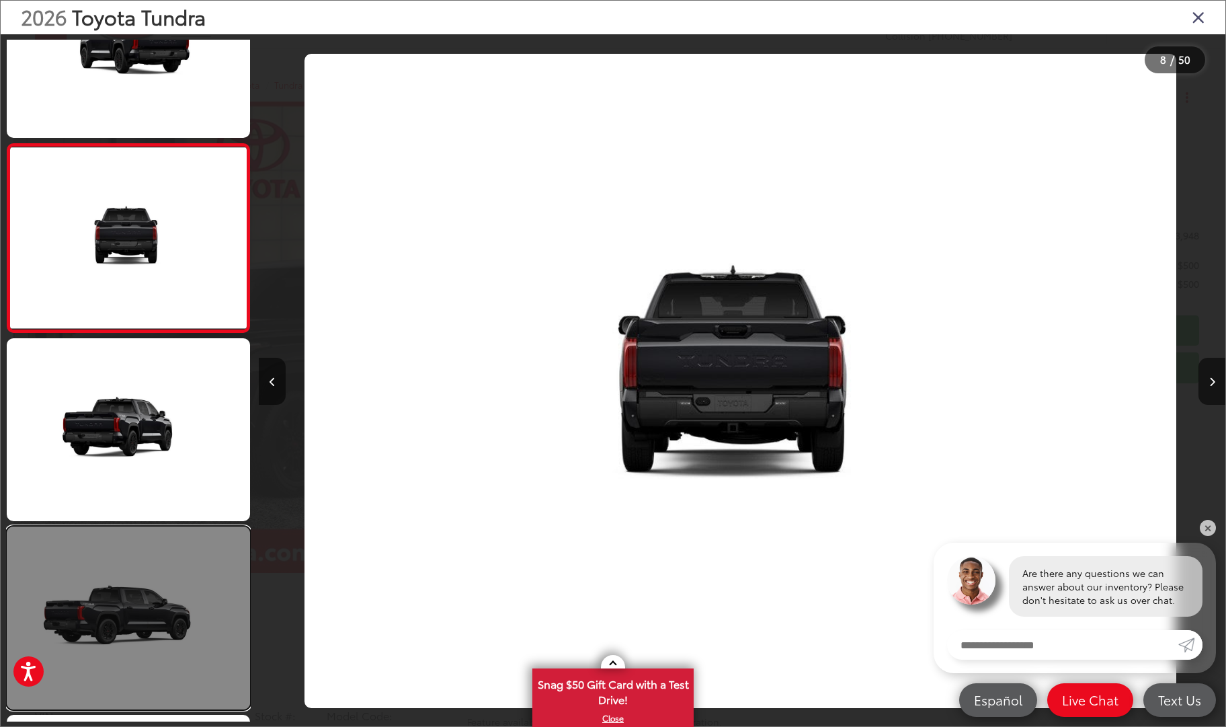
click at [153, 565] on link at bounding box center [128, 617] width 243 height 183
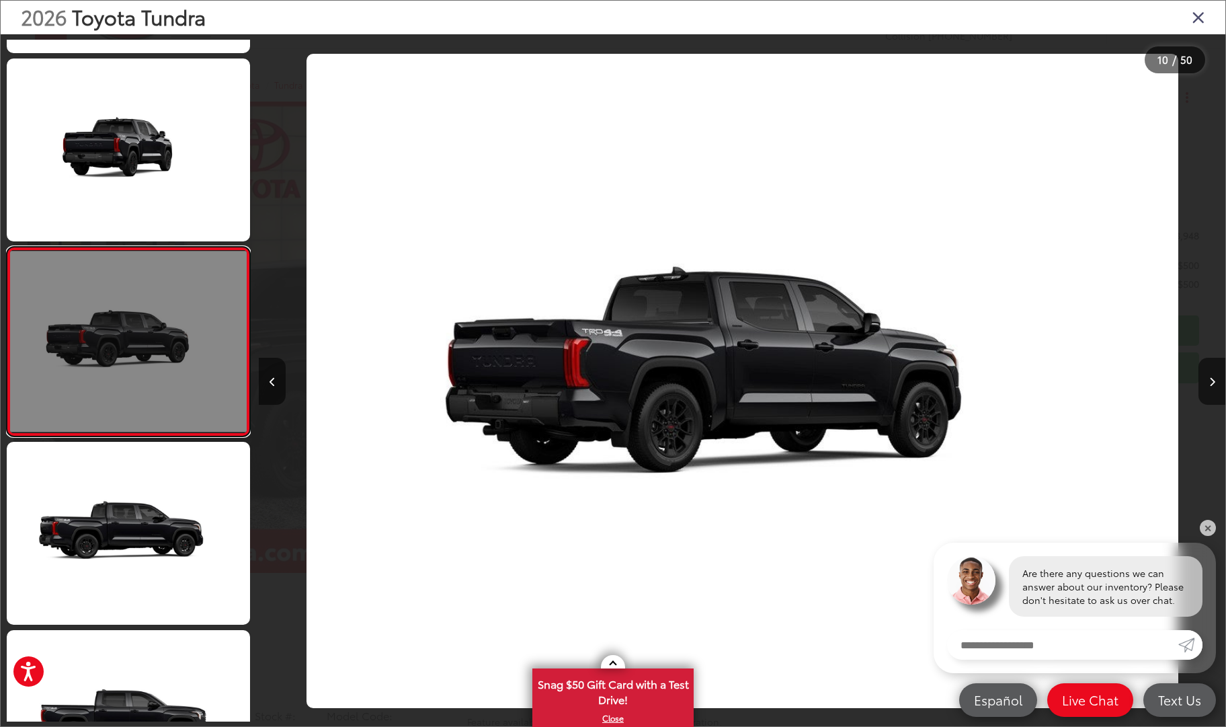
scroll to position [0, 0]
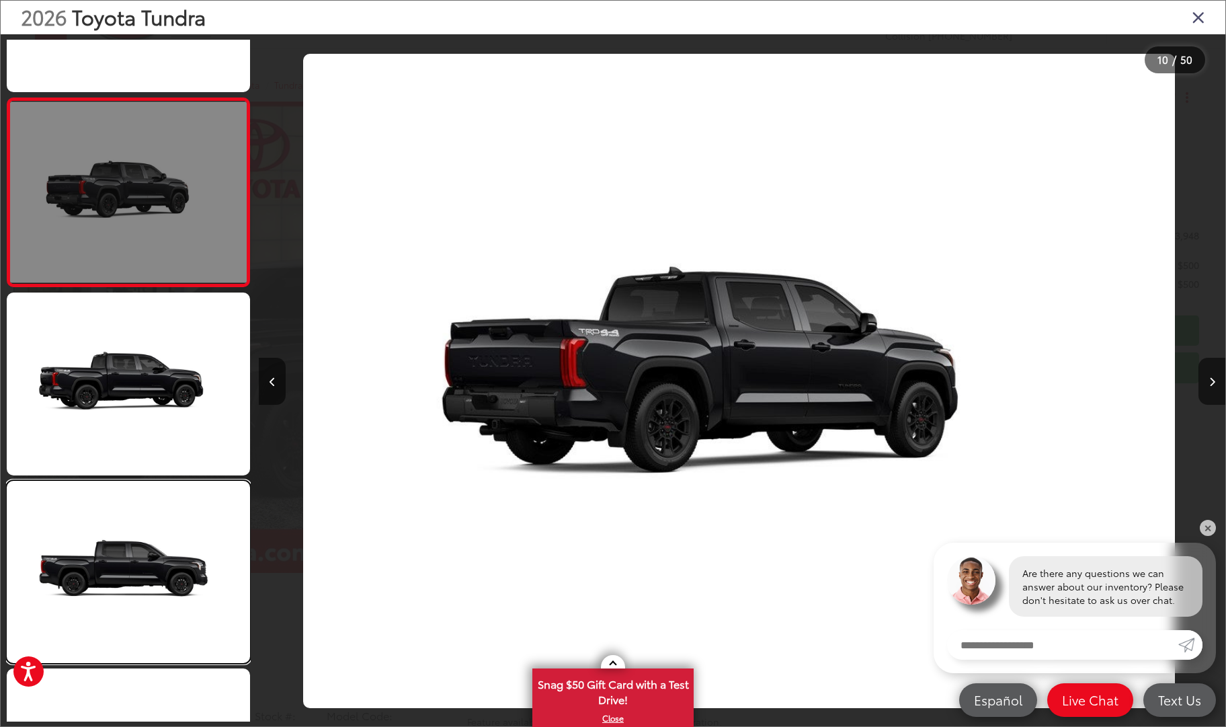
click at [153, 565] on link at bounding box center [128, 572] width 243 height 183
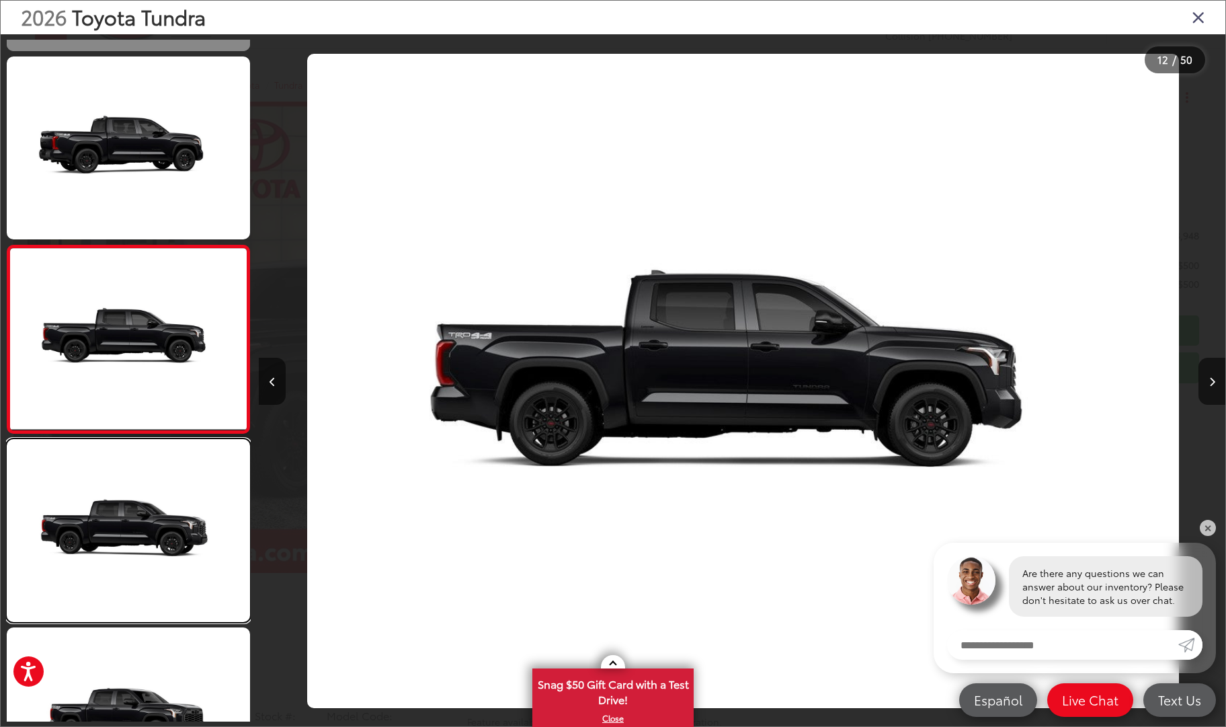
click at [153, 565] on link at bounding box center [128, 530] width 243 height 183
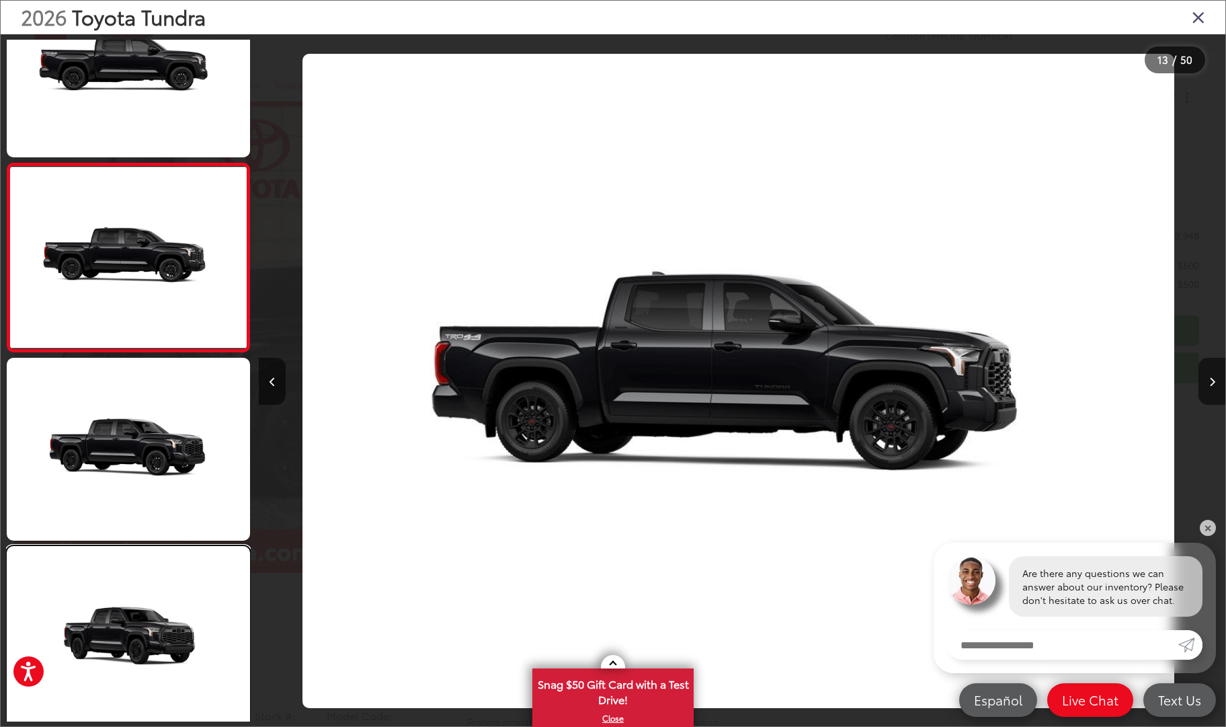
click at [153, 565] on link at bounding box center [128, 637] width 243 height 183
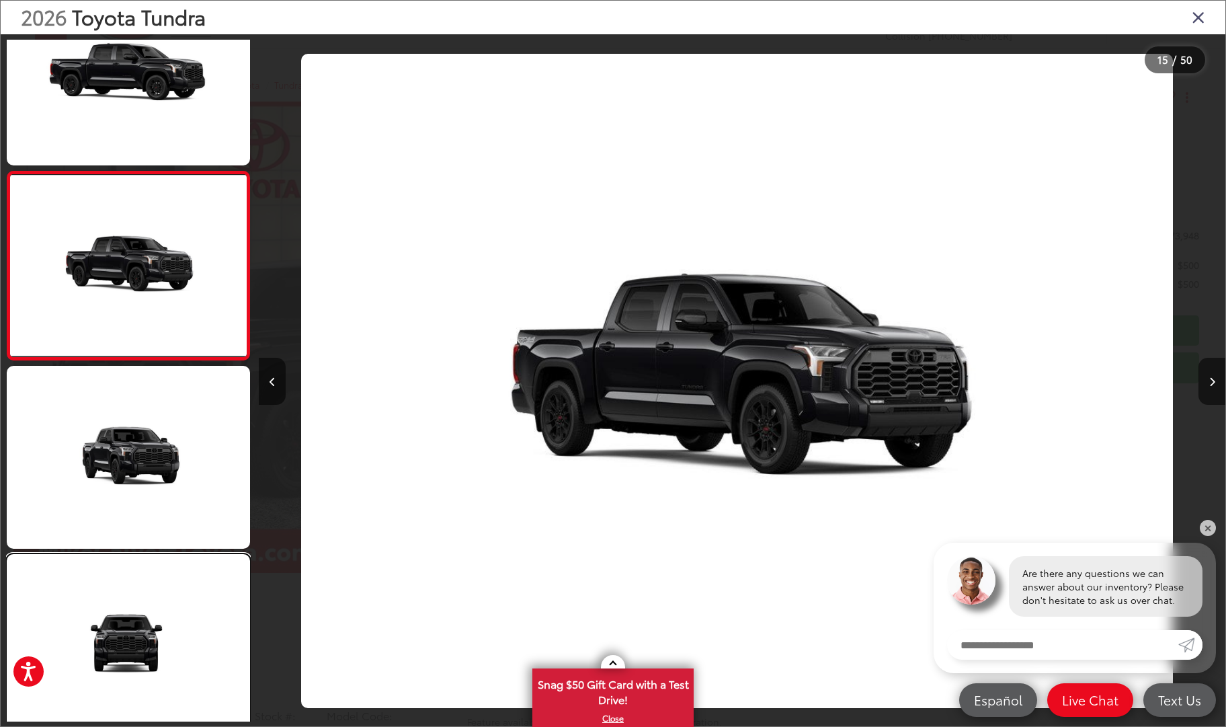
click at [153, 565] on link at bounding box center [128, 645] width 243 height 183
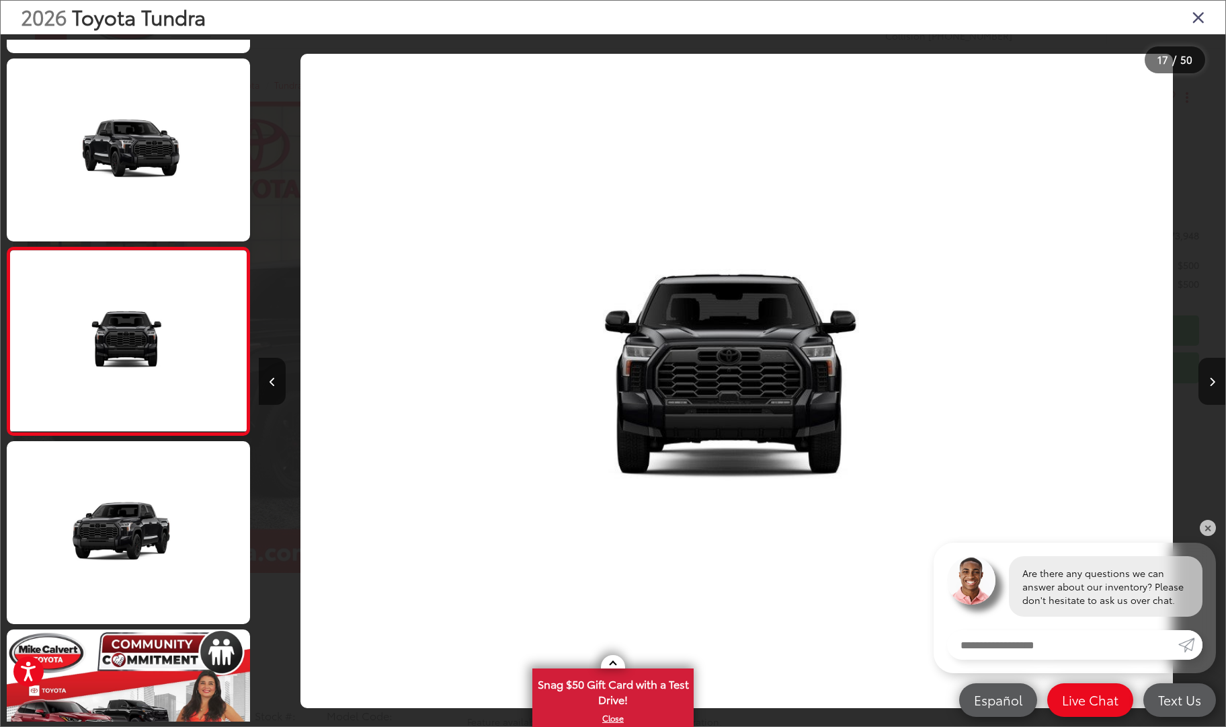
click at [1202, 16] on icon "Close gallery" at bounding box center [1198, 16] width 13 height 17
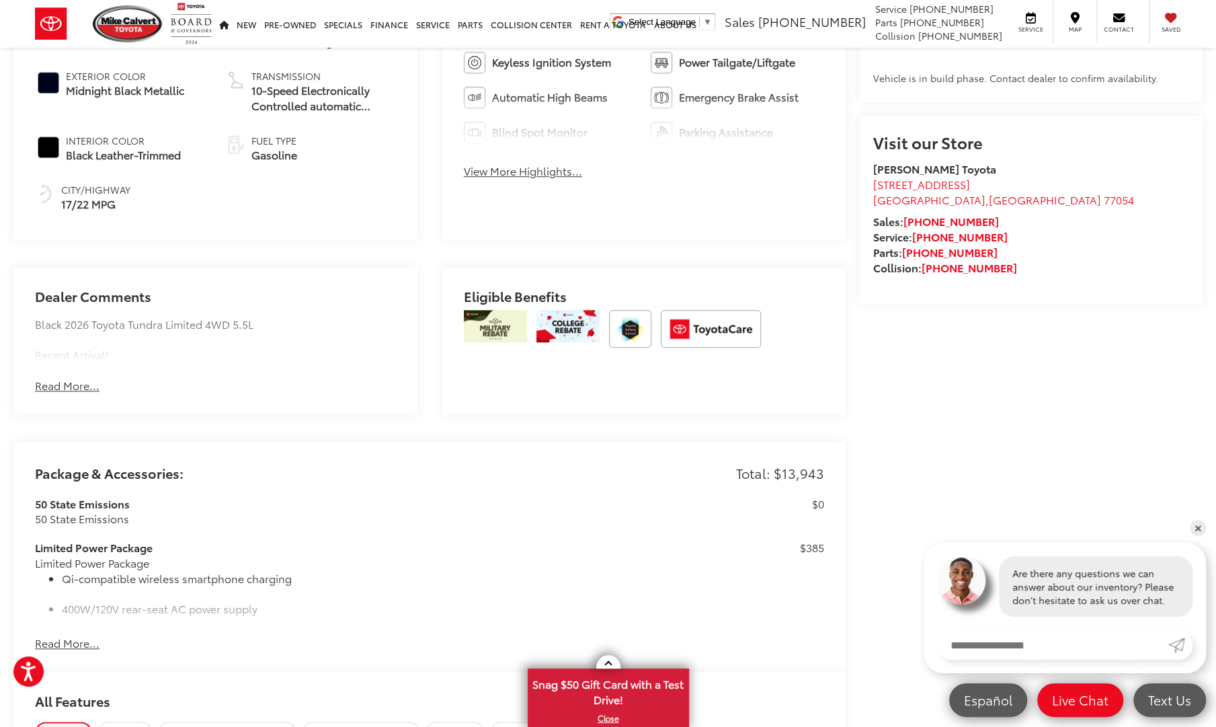
click at [556, 171] on button "View More Highlights..." at bounding box center [523, 170] width 118 height 15
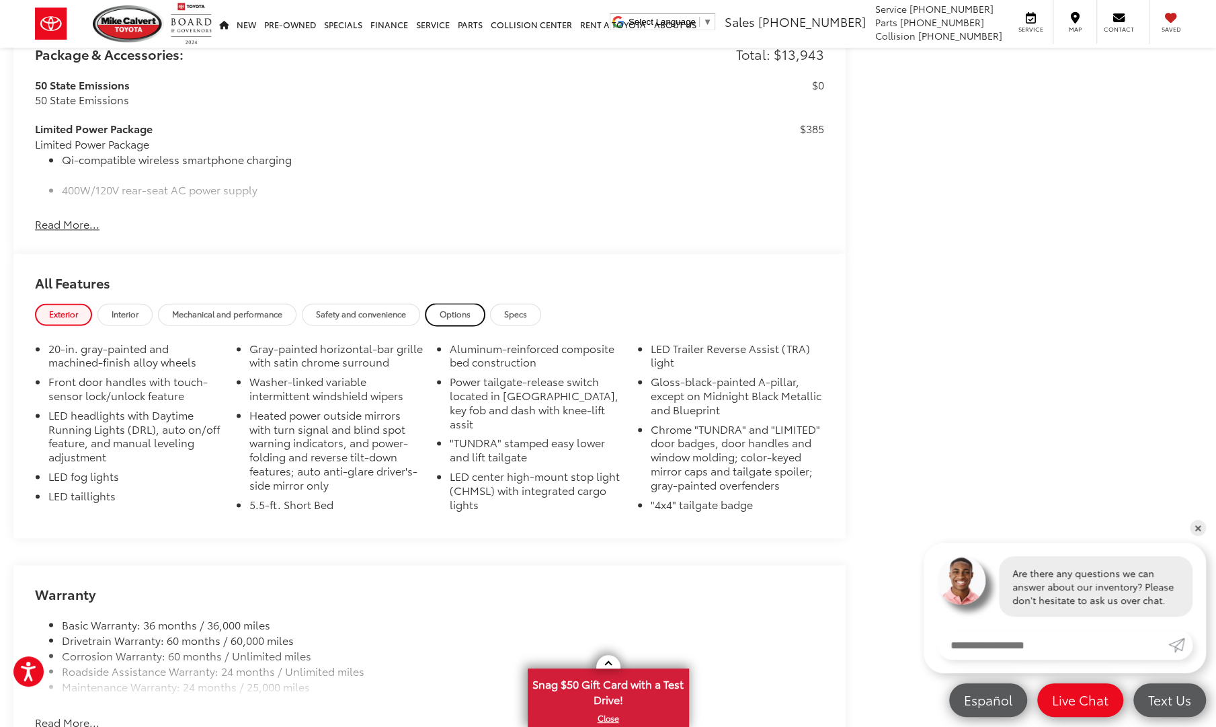
click at [455, 318] on span "Options" at bounding box center [455, 313] width 31 height 11
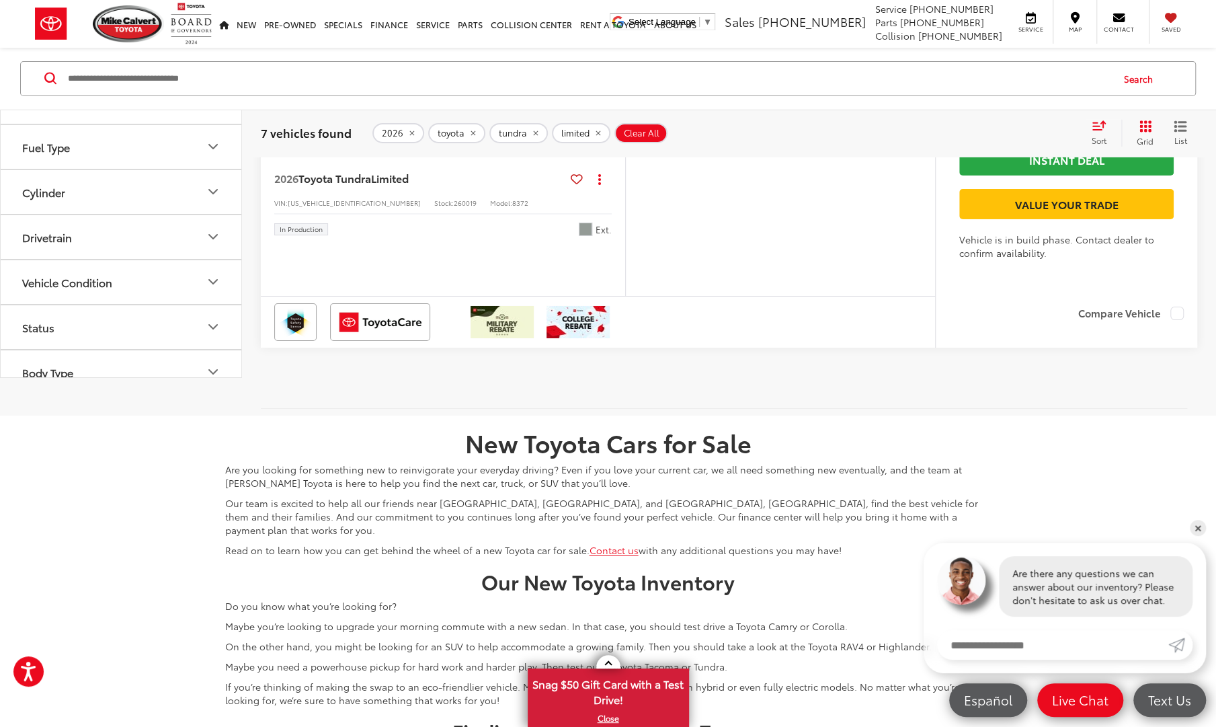
scroll to position [3263, 0]
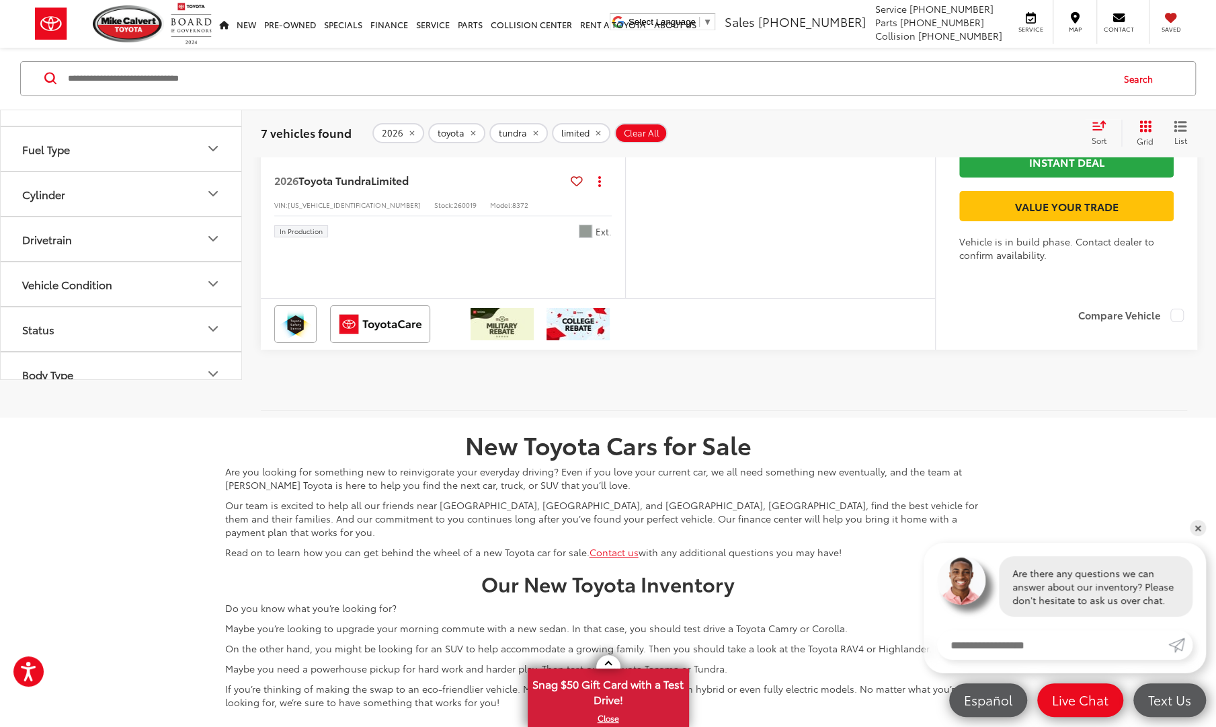
click at [563, 156] on img "2026 Toyota Tundra Limited 0" at bounding box center [443, 19] width 366 height 274
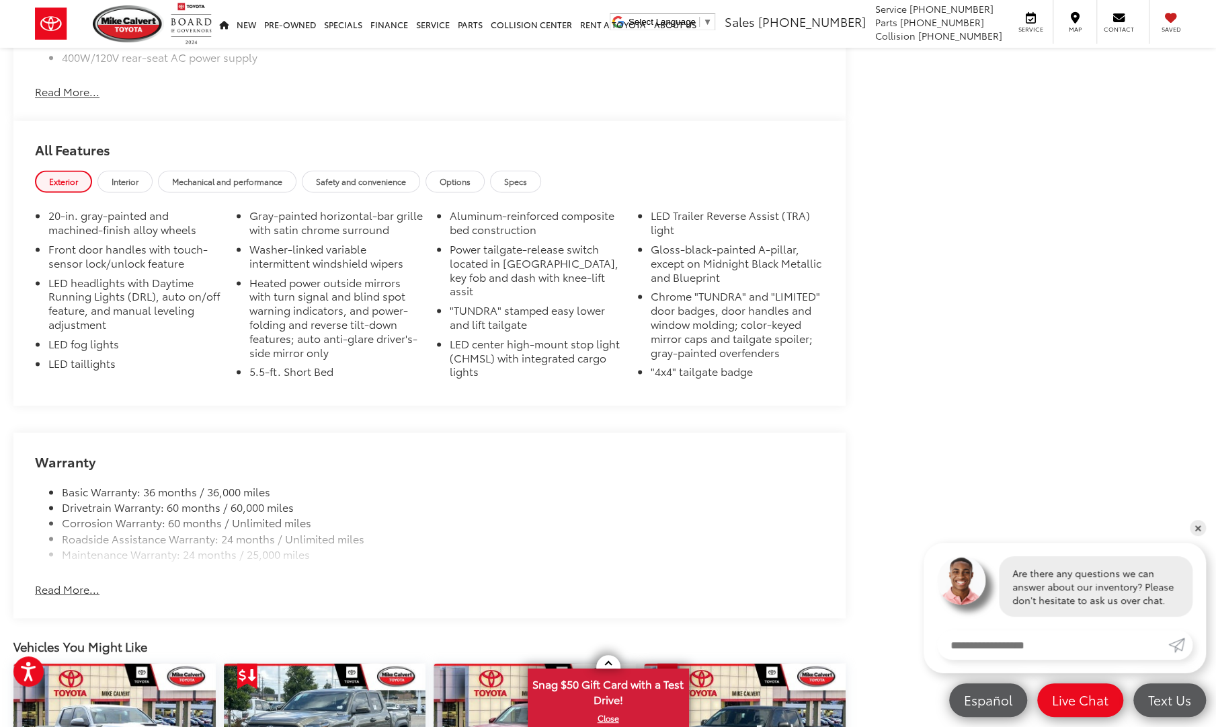
scroll to position [1296, 0]
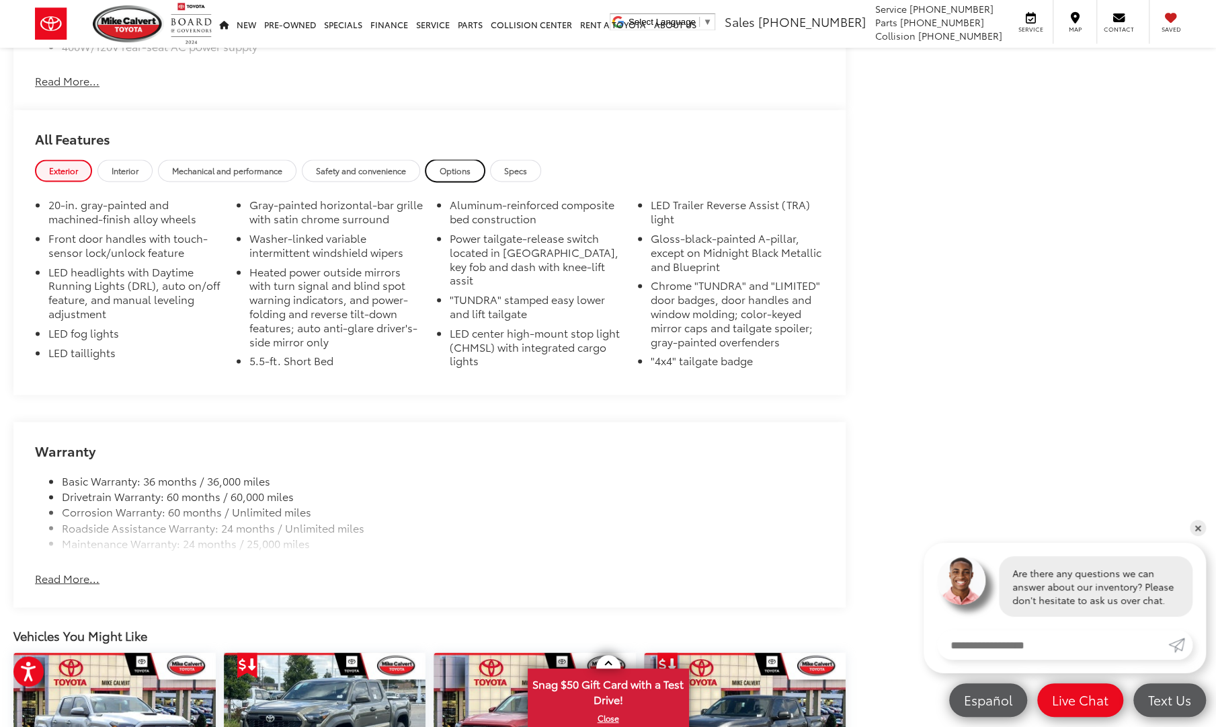
drag, startPoint x: 0, startPoint y: 0, endPoint x: 448, endPoint y: 165, distance: 477.6
click at [448, 165] on span "Options" at bounding box center [455, 170] width 31 height 11
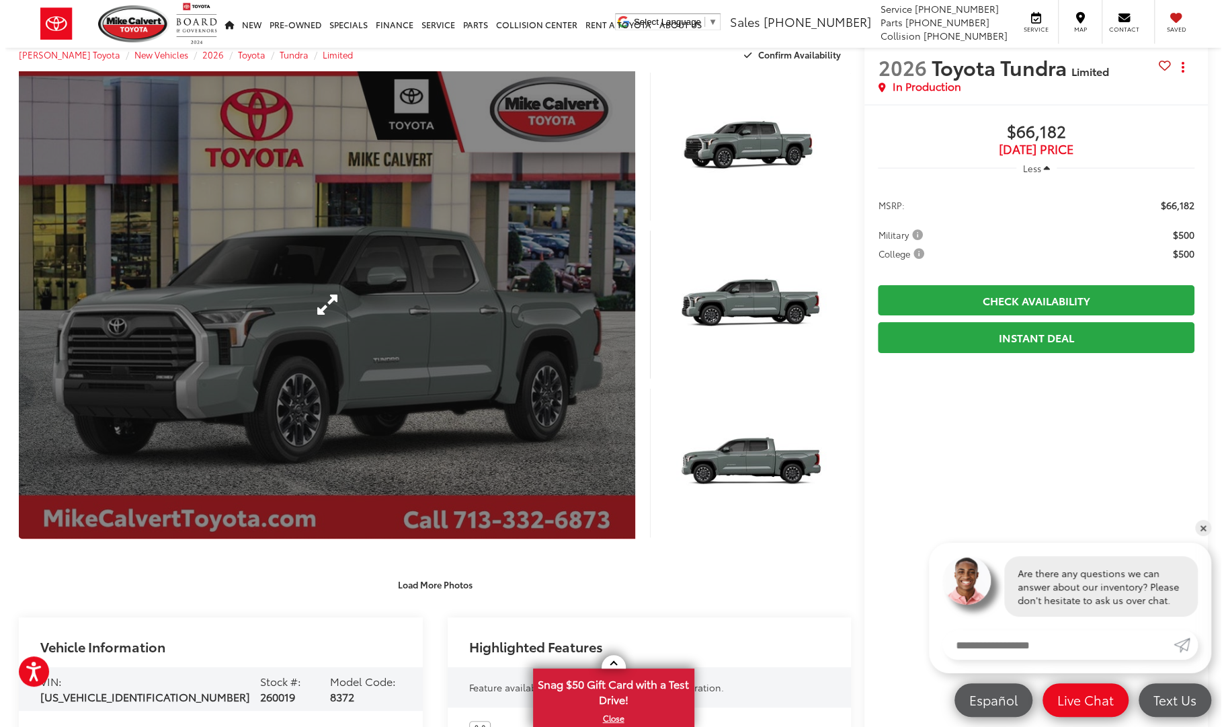
scroll to position [30, 0]
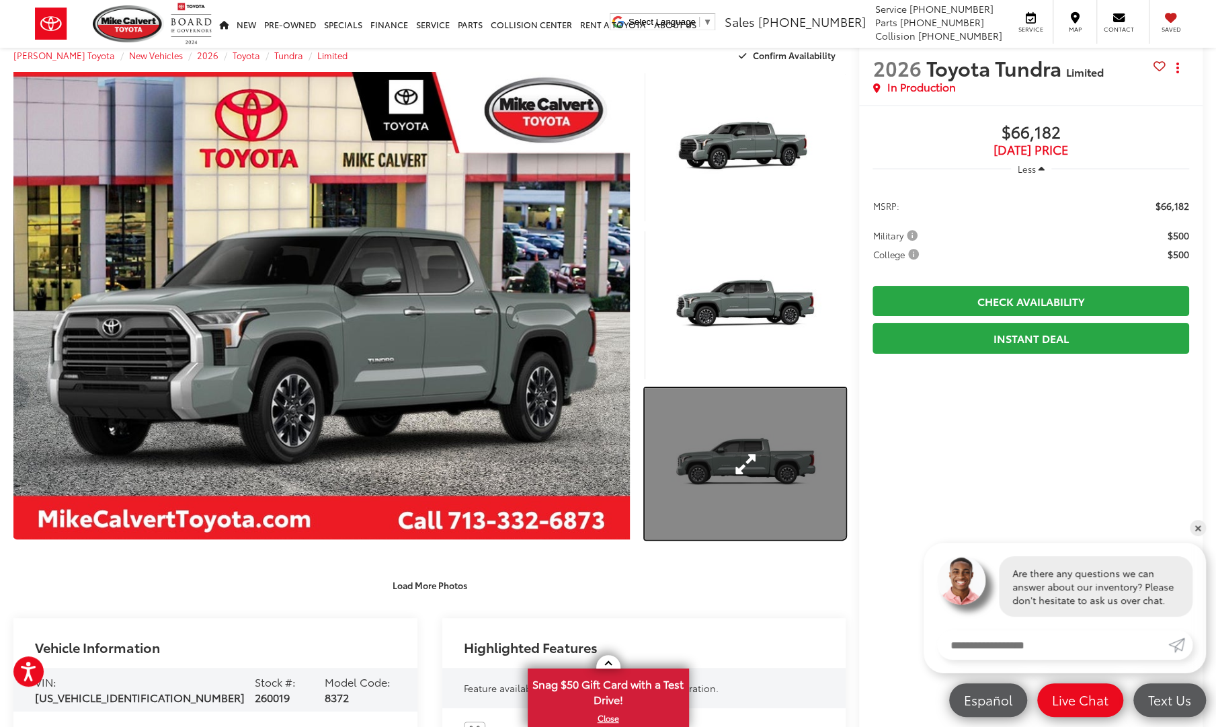
click at [731, 400] on link "Expand Photo 3" at bounding box center [745, 463] width 201 height 151
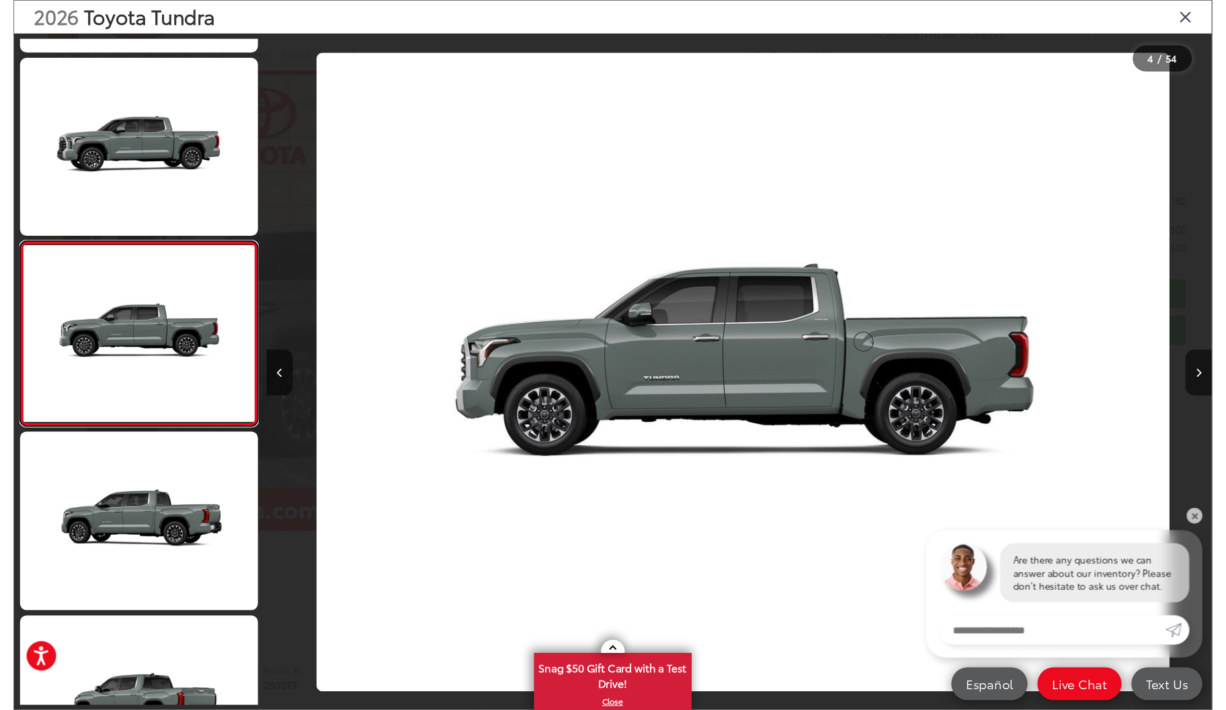
scroll to position [0, 2899]
